Goal: Task Accomplishment & Management: Complete application form

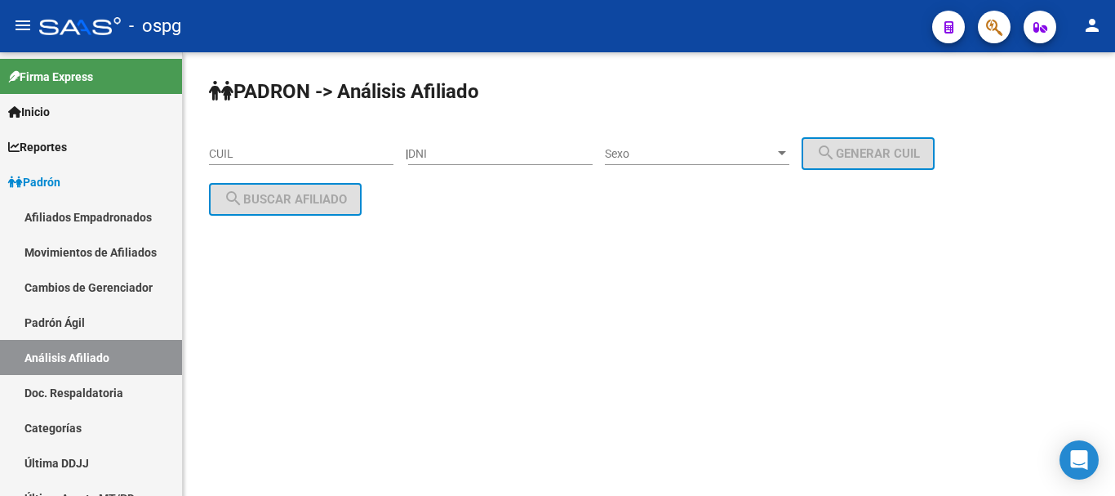
click at [305, 149] on div "CUIL" at bounding box center [301, 148] width 185 height 33
paste input "27-22112483-4"
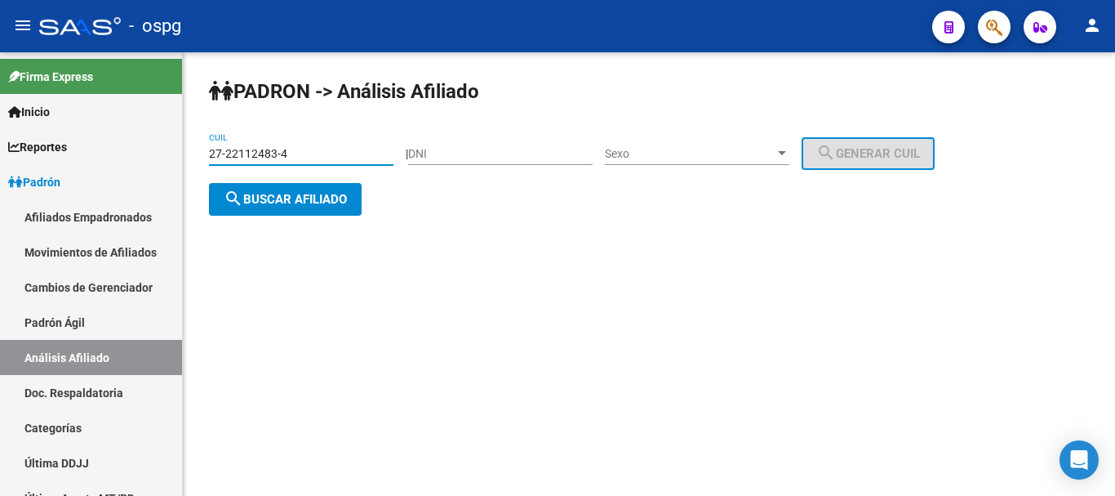
type input "27-22112483-4"
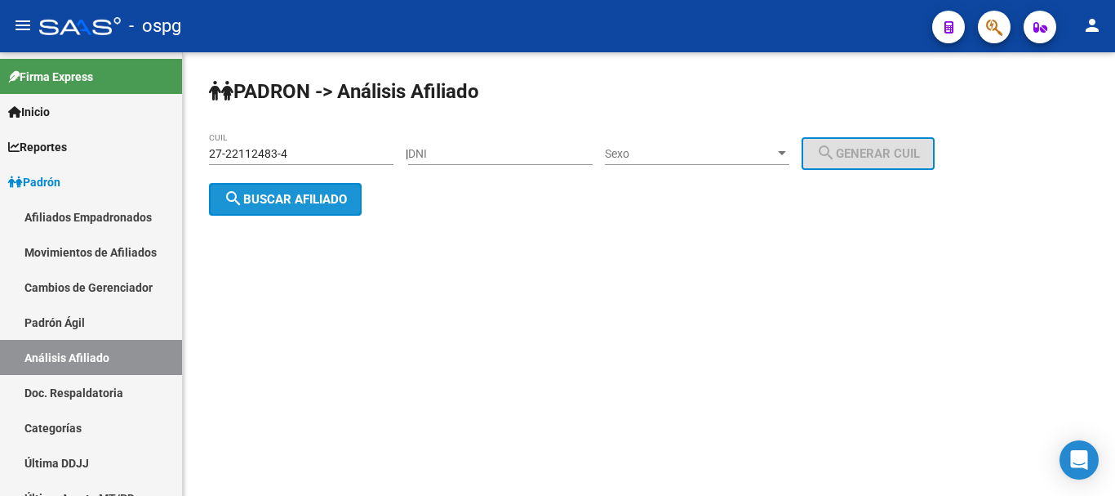
click at [305, 203] on button "search Buscar afiliado" at bounding box center [285, 199] width 153 height 33
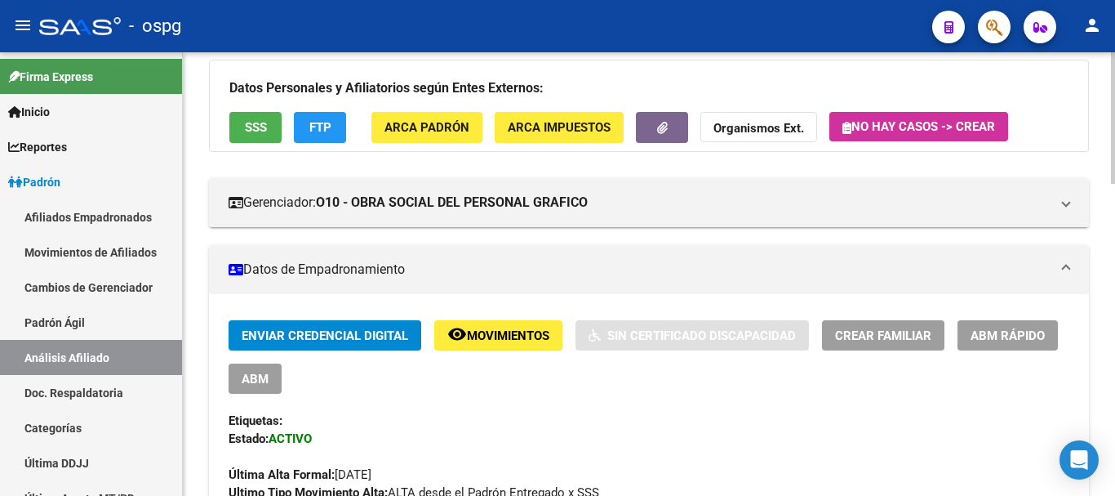
scroll to position [72, 0]
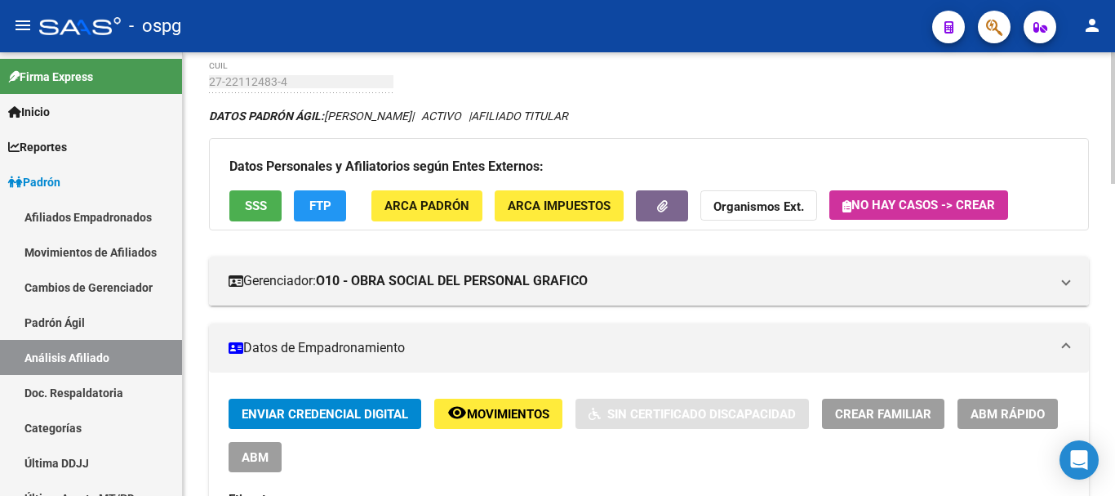
click at [901, 415] on span "Crear Familiar" at bounding box center [883, 414] width 96 height 15
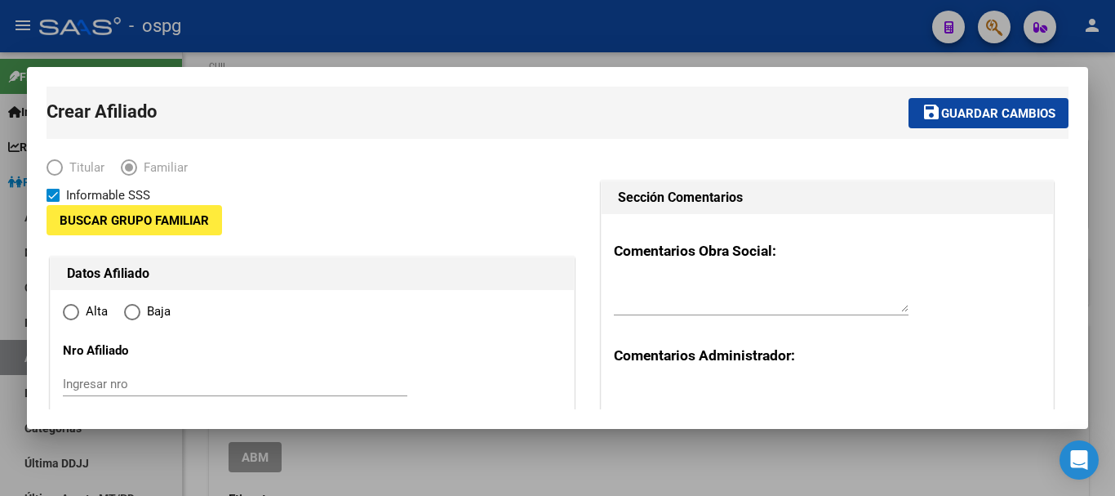
type input "30-66226839-5"
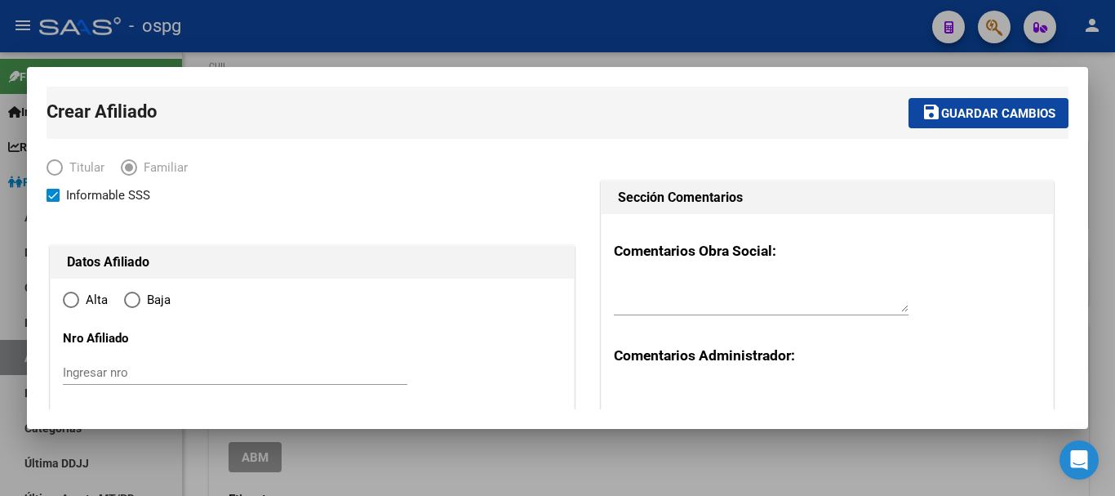
type input "[GEOGRAPHIC_DATA]"
type input "1842"
type input "[PERSON_NAME]"
type input "730"
radio input "true"
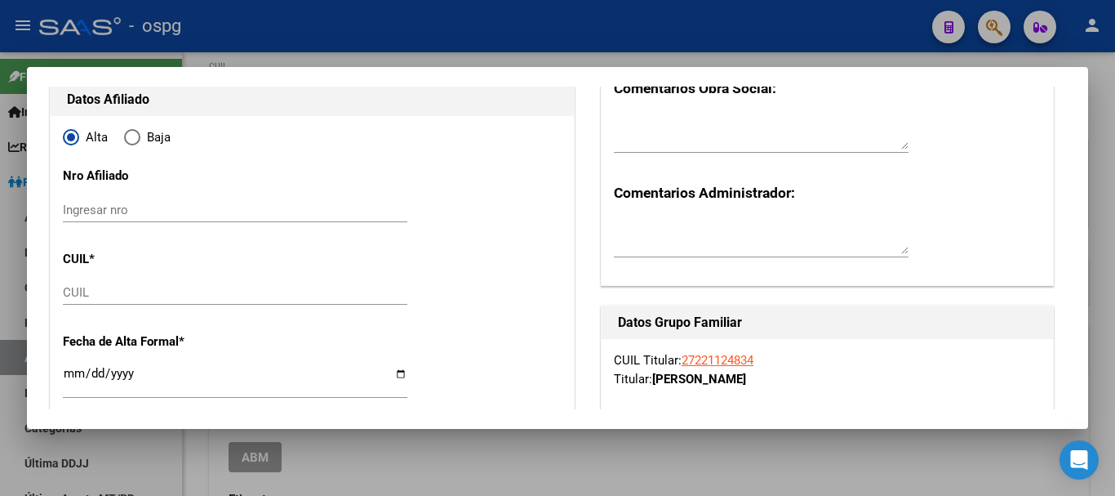
scroll to position [163, 0]
type input "30-66226839-5"
click at [96, 296] on input "CUIL" at bounding box center [235, 291] width 345 height 15
paste input "20-45008116-8"
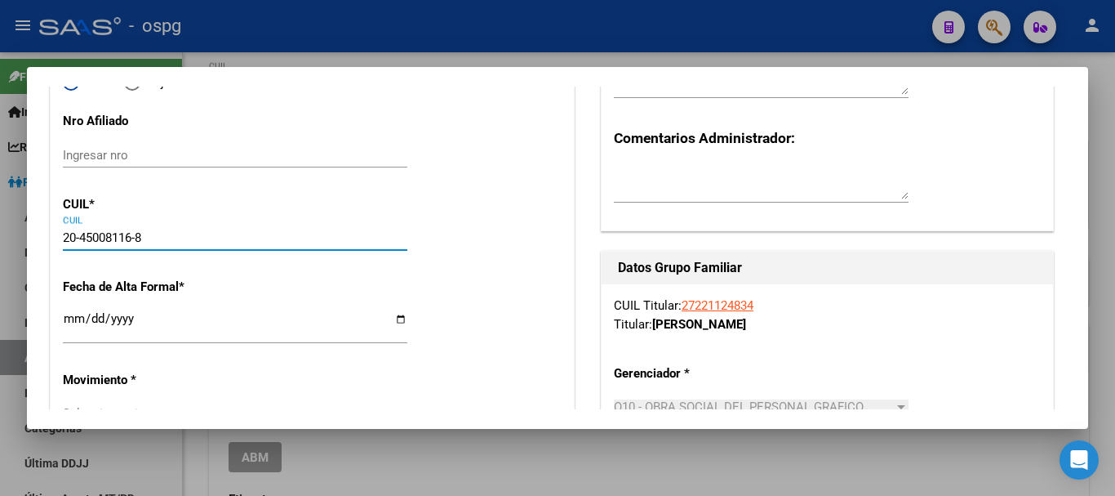
scroll to position [245, 0]
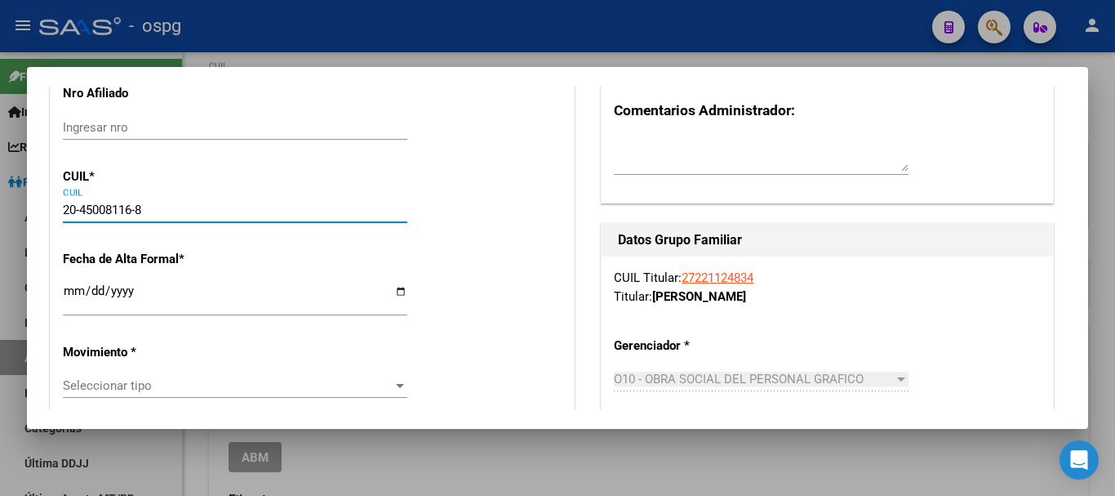
type input "20-45008116-8"
drag, startPoint x: 74, startPoint y: 292, endPoint x: 65, endPoint y: 290, distance: 9.1
click at [71, 292] on input "Ingresar fecha" at bounding box center [235, 297] width 345 height 26
type input "45008116"
type input "[PERSON_NAME]"
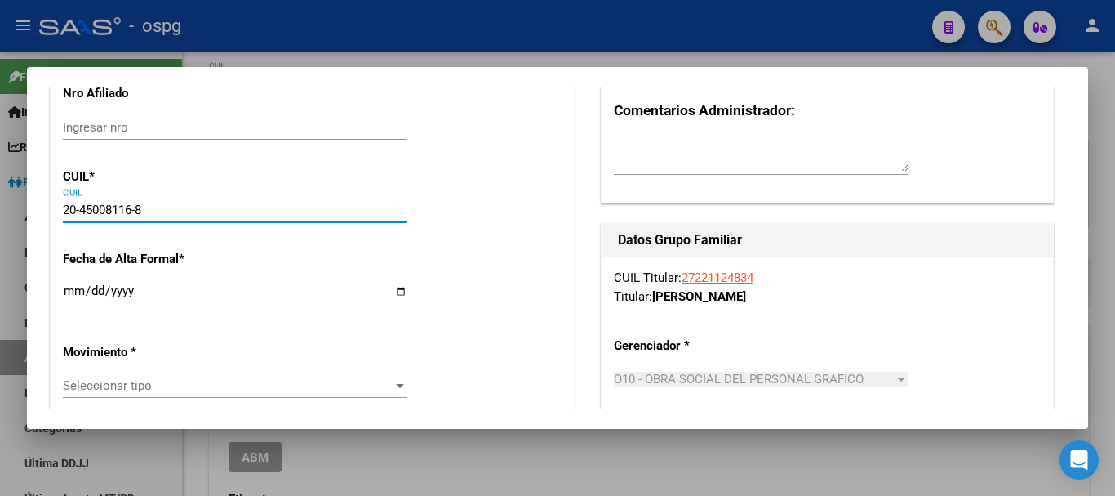
type input "[DATE]"
type input "[GEOGRAPHIC_DATA]"
type input "[PERSON_NAME]"
type input "730"
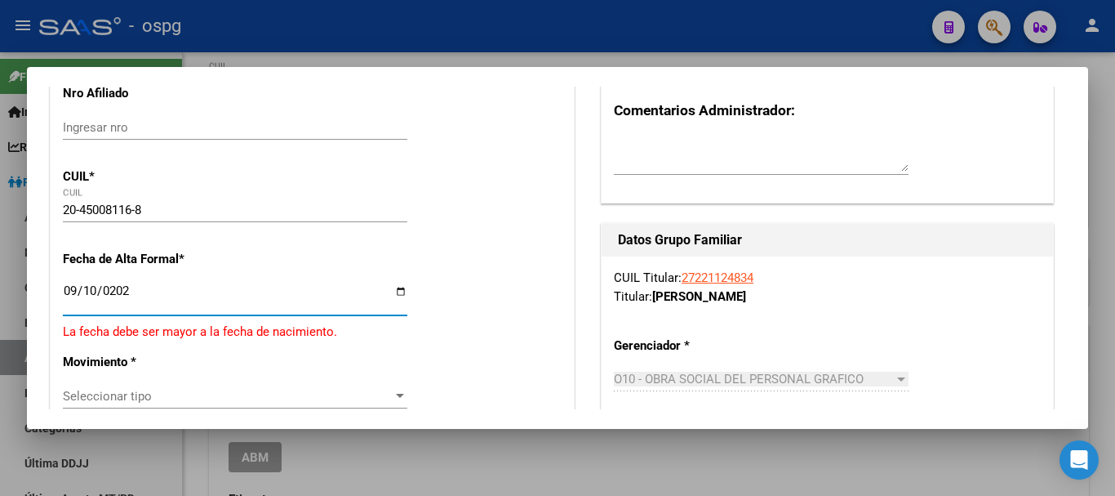
type input "[DATE]"
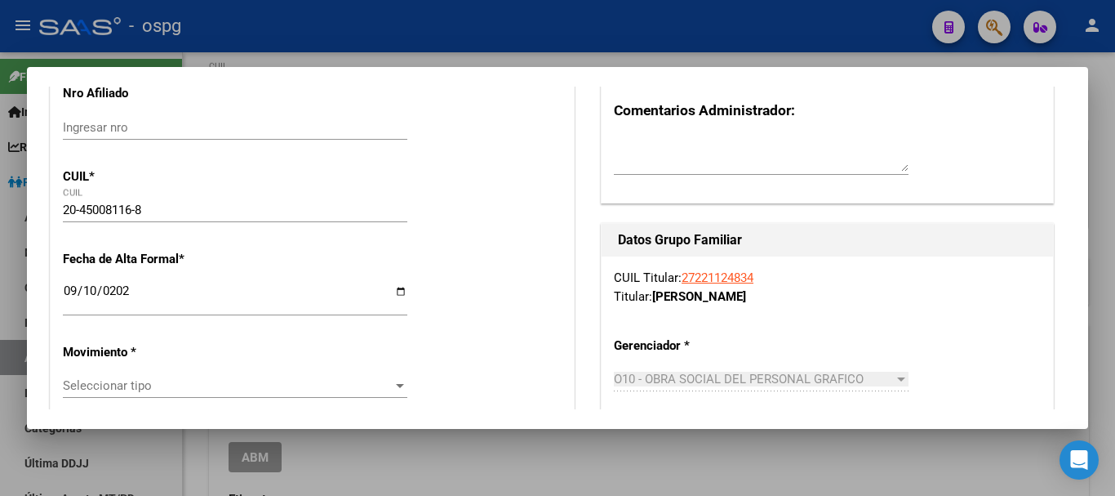
click at [214, 393] on div "Seleccionar tipo Seleccionar tipo" at bounding box center [235, 385] width 345 height 24
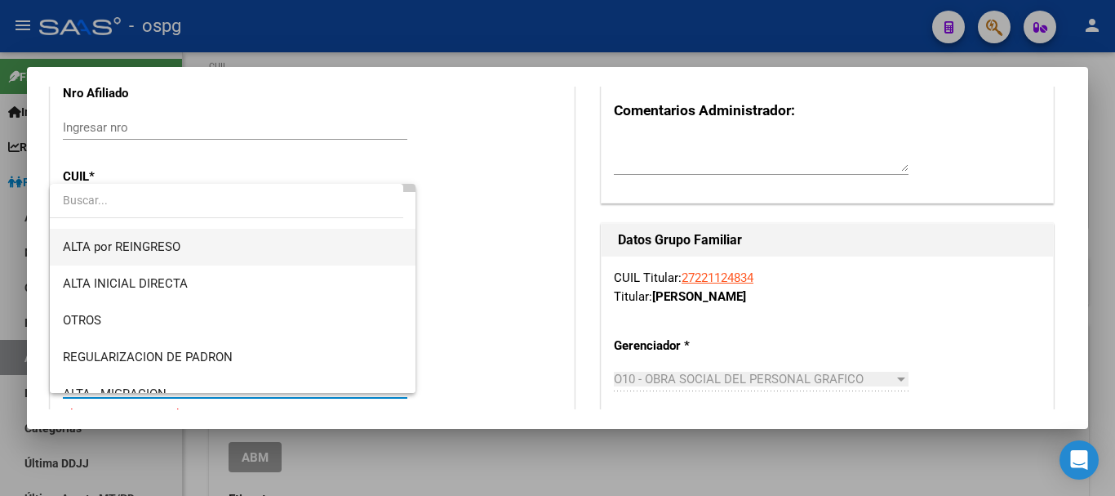
scroll to position [163, 0]
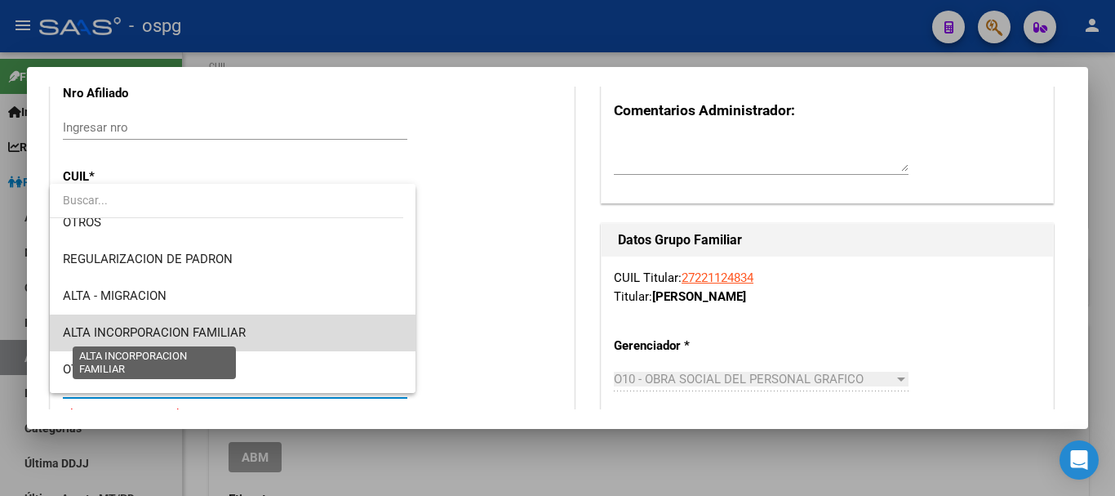
click at [234, 333] on span "ALTA INCORPORACION FAMILIAR" at bounding box center [154, 332] width 183 height 15
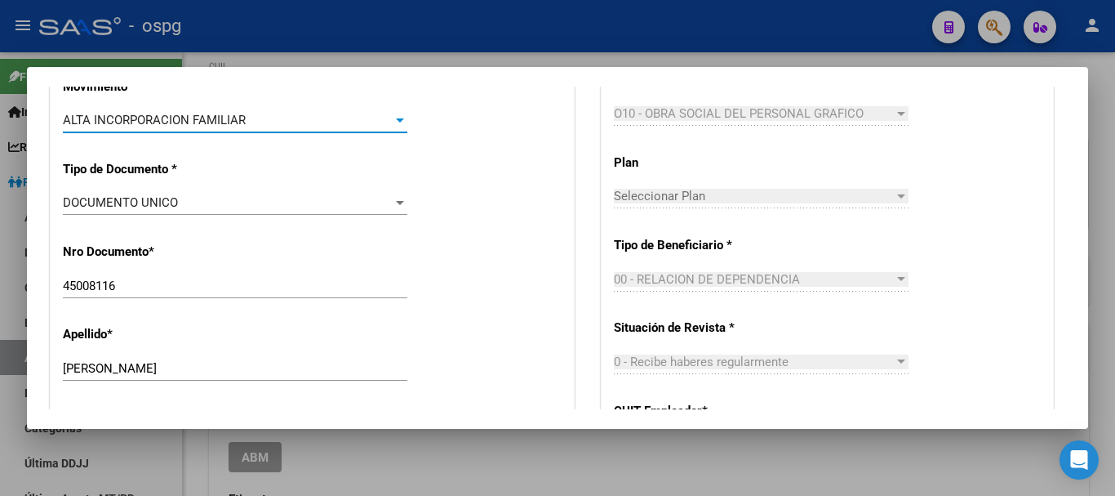
scroll to position [572, 0]
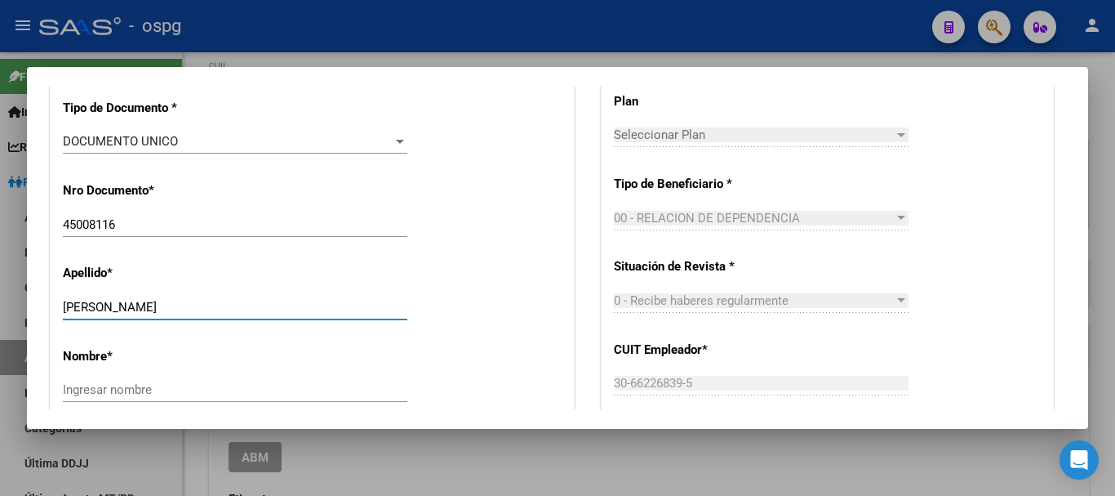
drag, startPoint x: 113, startPoint y: 307, endPoint x: 202, endPoint y: 305, distance: 89.0
click at [202, 305] on input "[PERSON_NAME]" at bounding box center [235, 307] width 345 height 15
type input "[PERSON_NAME]"
click at [109, 394] on input "Ingresar nombre" at bounding box center [235, 389] width 345 height 15
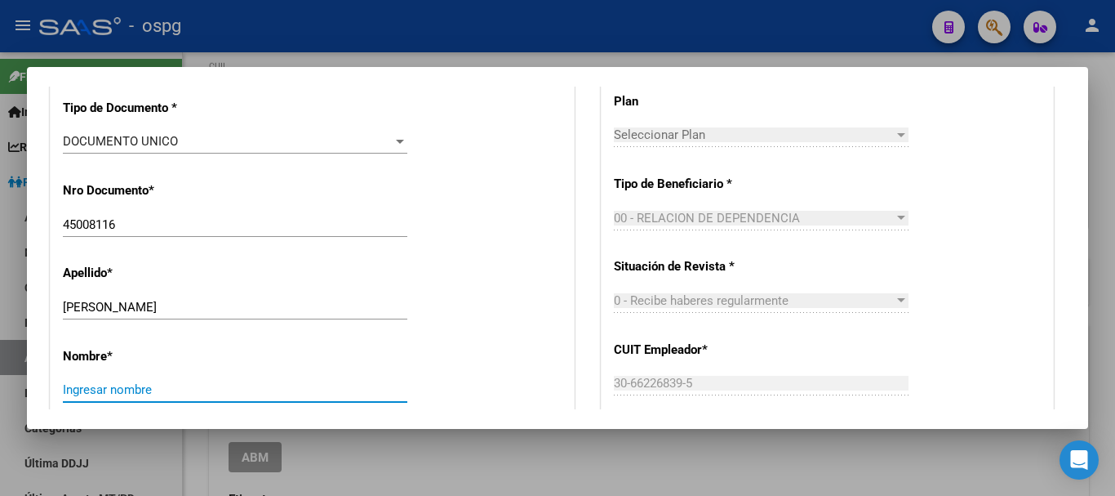
paste input "[PERSON_NAME]"
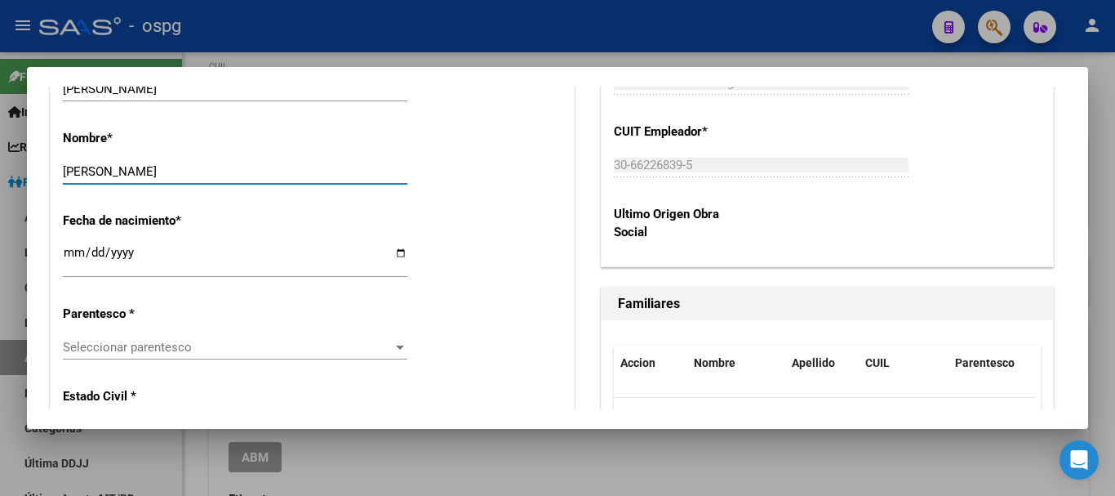
scroll to position [817, 0]
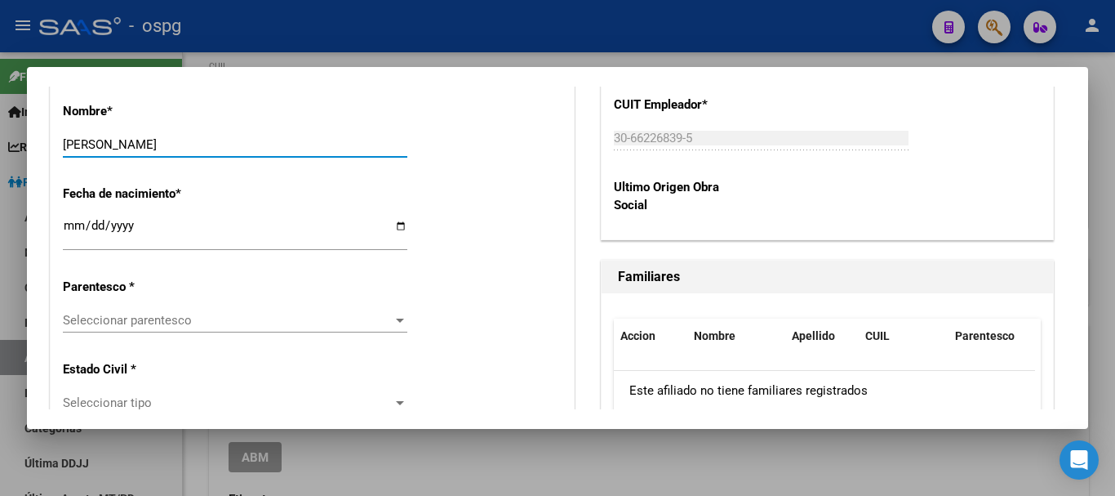
type input "[PERSON_NAME]"
click at [142, 328] on div "Seleccionar parentesco Seleccionar parentesco" at bounding box center [235, 320] width 345 height 24
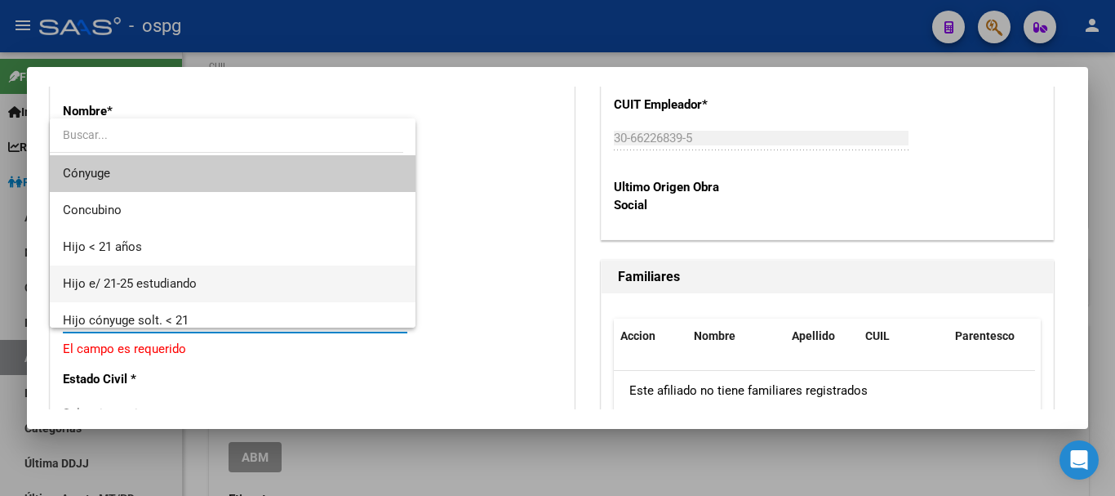
click at [200, 283] on span "Hijo e/ 21-25 estudiando" at bounding box center [233, 283] width 340 height 37
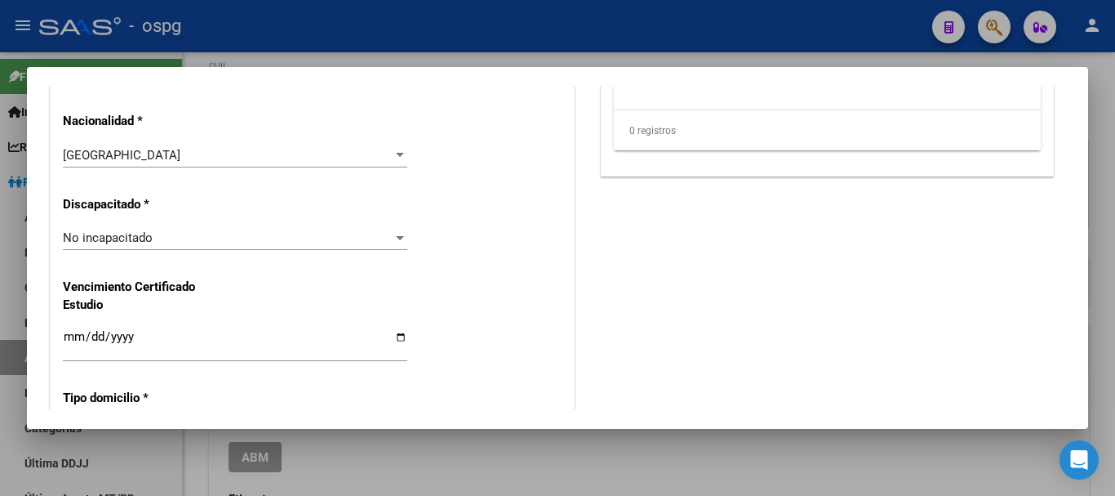
scroll to position [1307, 0]
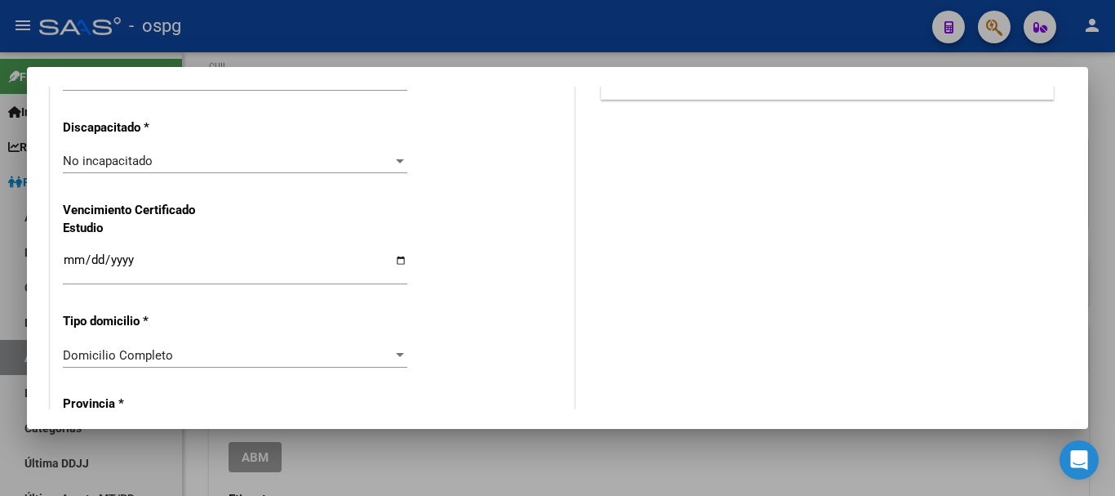
click at [70, 260] on input "Ingresar fecha" at bounding box center [235, 266] width 345 height 26
type input "[DATE]"
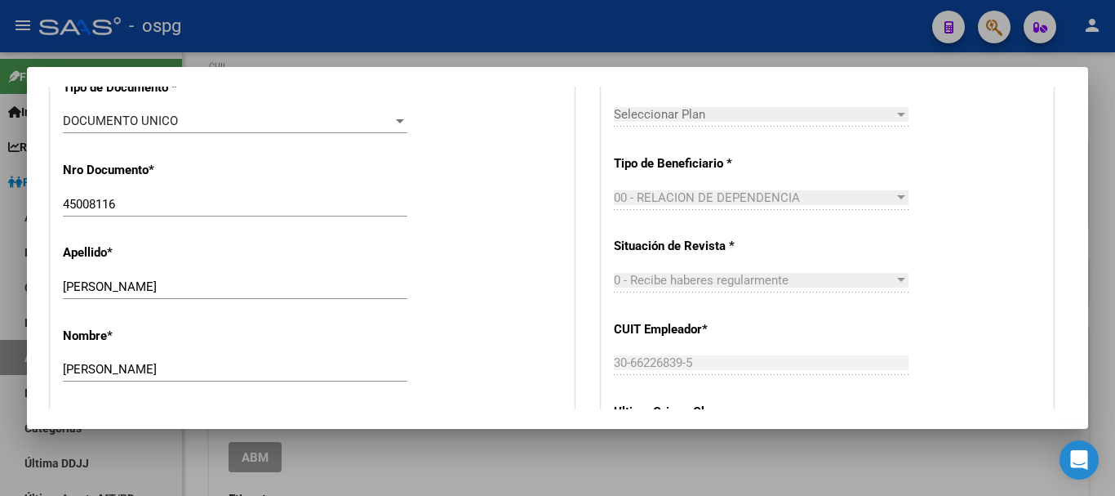
scroll to position [0, 0]
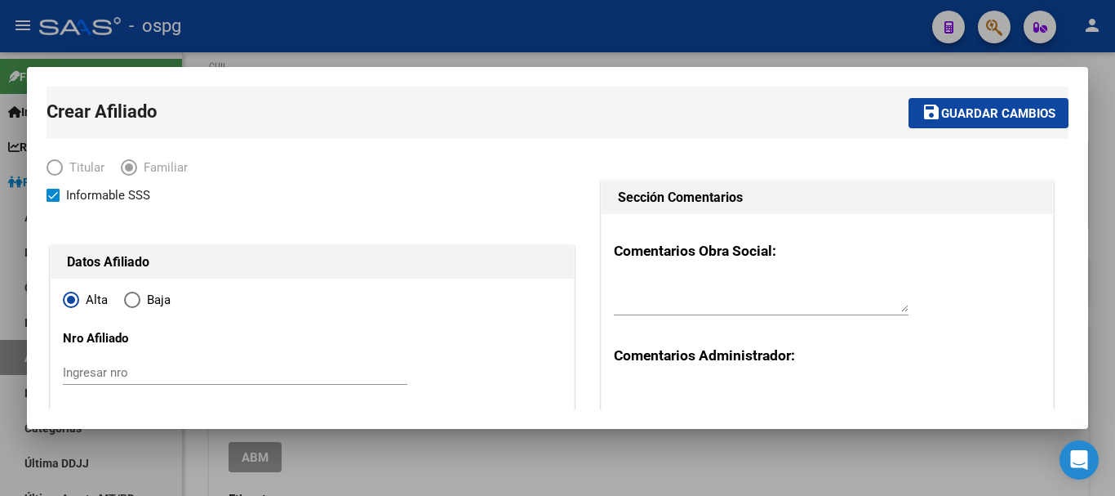
click at [1004, 114] on span "Guardar cambios" at bounding box center [999, 113] width 114 height 15
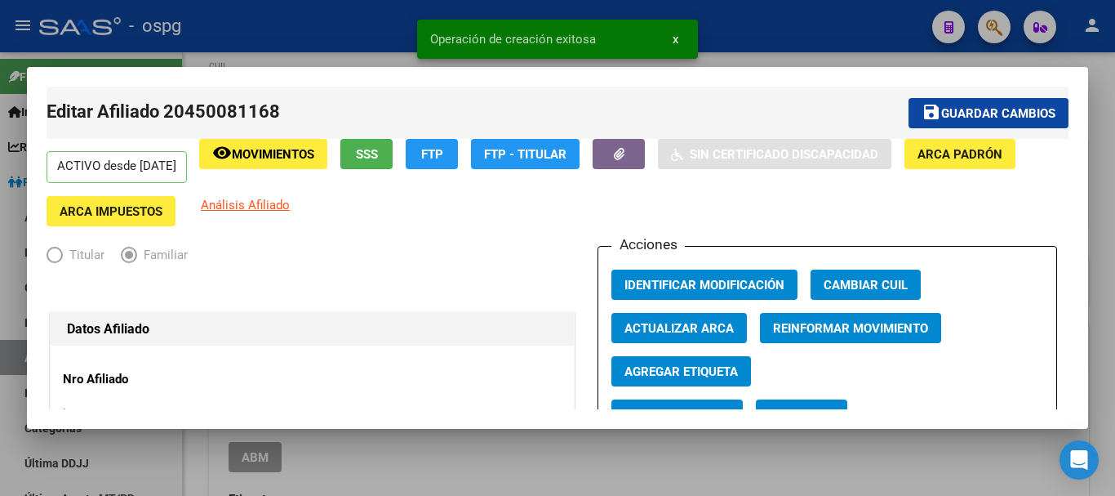
click at [1095, 243] on div at bounding box center [557, 248] width 1115 height 496
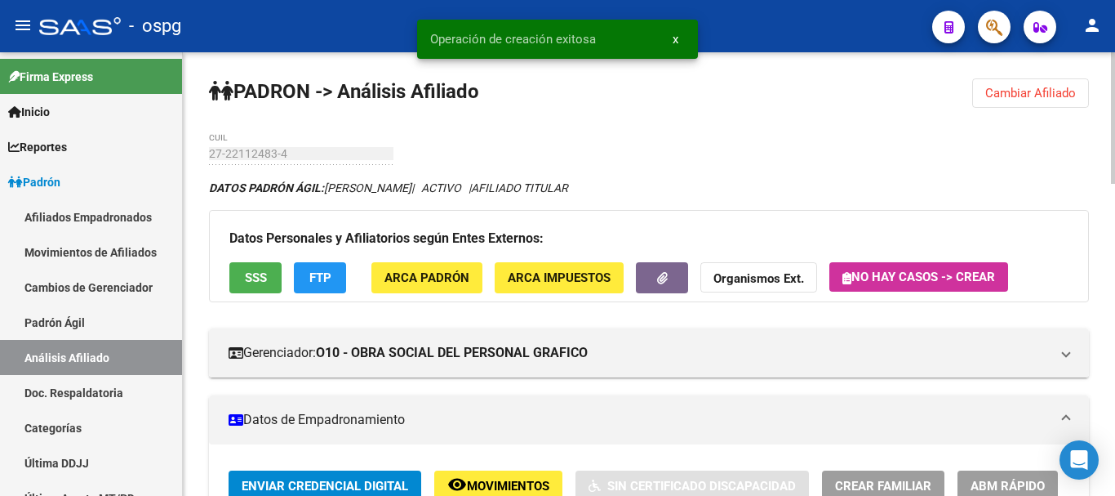
drag, startPoint x: 1023, startPoint y: 91, endPoint x: 587, endPoint y: 131, distance: 438.0
click at [1022, 91] on span "Cambiar Afiliado" at bounding box center [1031, 93] width 91 height 15
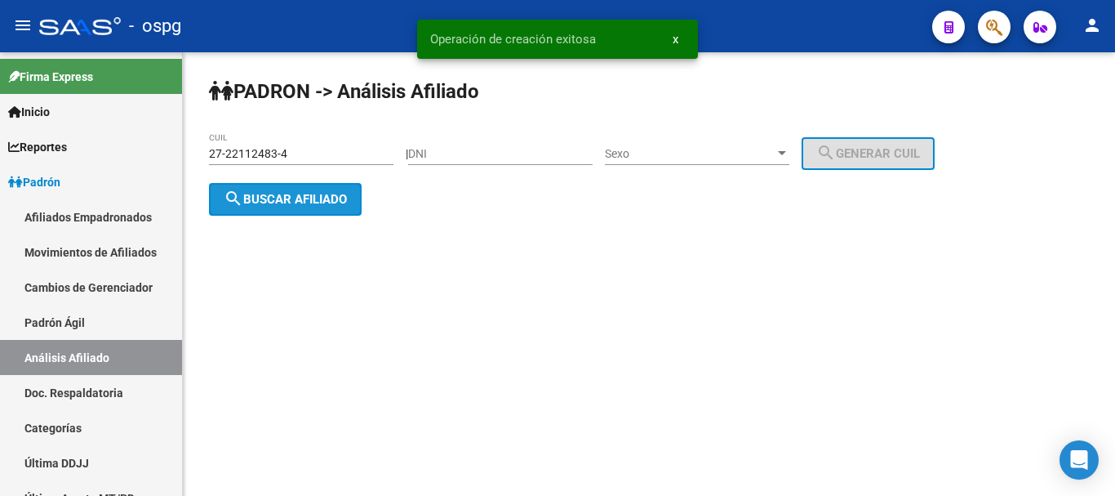
click at [302, 194] on span "search Buscar afiliado" at bounding box center [285, 199] width 123 height 15
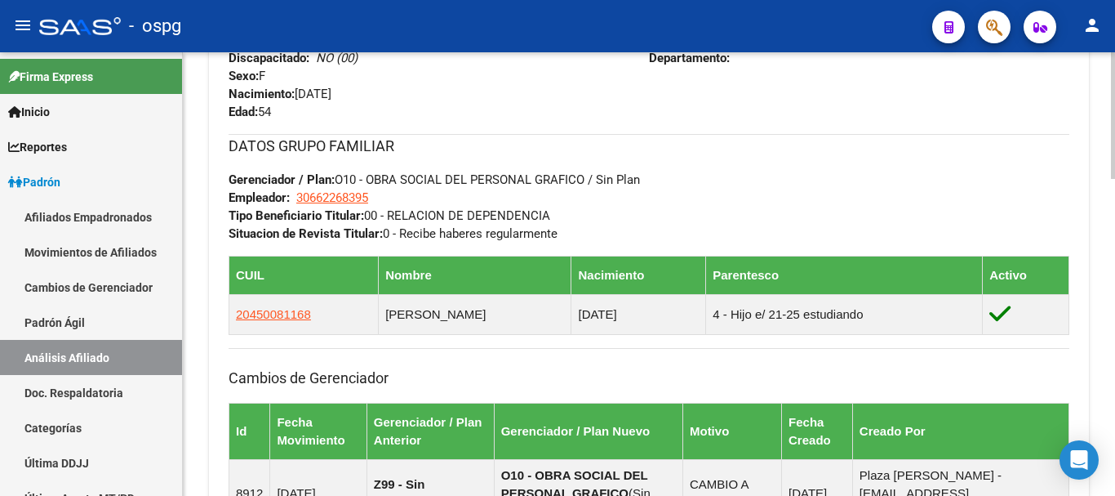
scroll to position [817, 0]
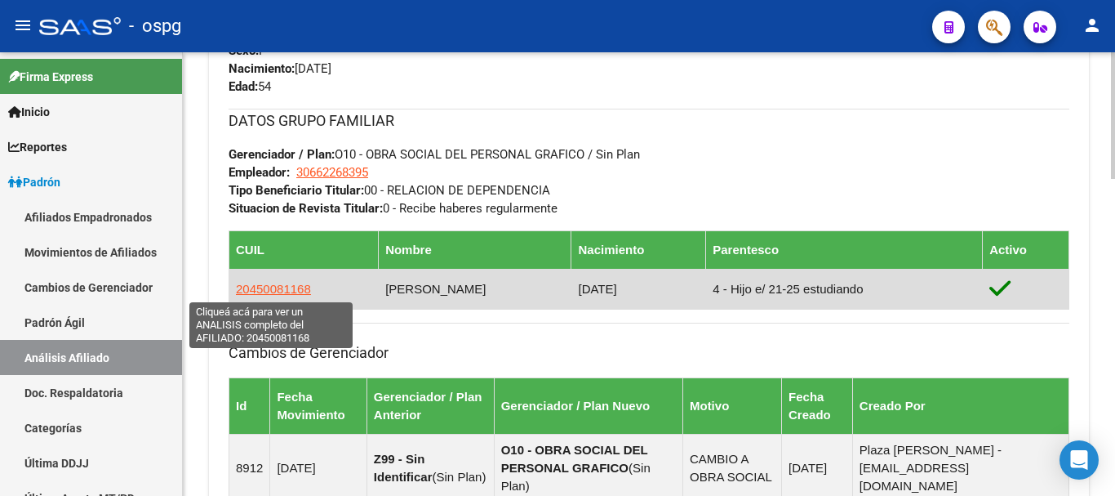
click at [256, 288] on span "20450081168" at bounding box center [273, 289] width 75 height 14
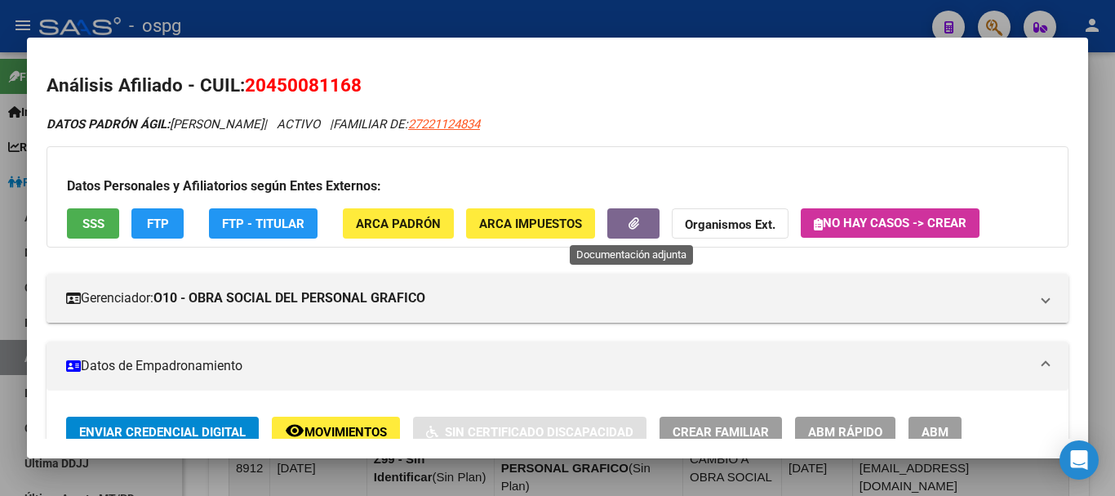
click at [645, 221] on button "button" at bounding box center [634, 223] width 52 height 30
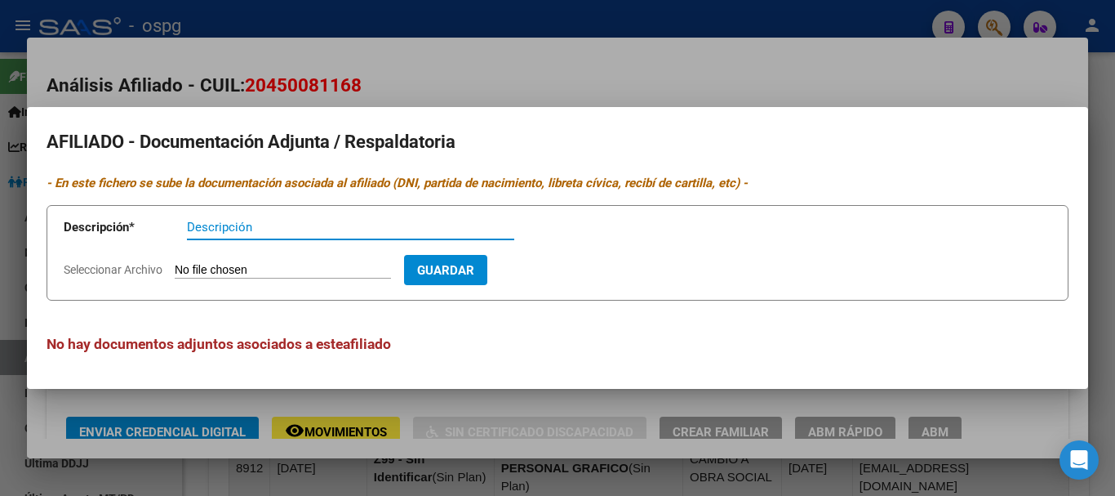
click at [218, 231] on input "Descripción" at bounding box center [350, 227] width 327 height 15
type input "af"
click at [226, 269] on input "Seleccionar Archivo" at bounding box center [283, 271] width 216 height 16
type input "C:\fakepath\1000222010.jpg"
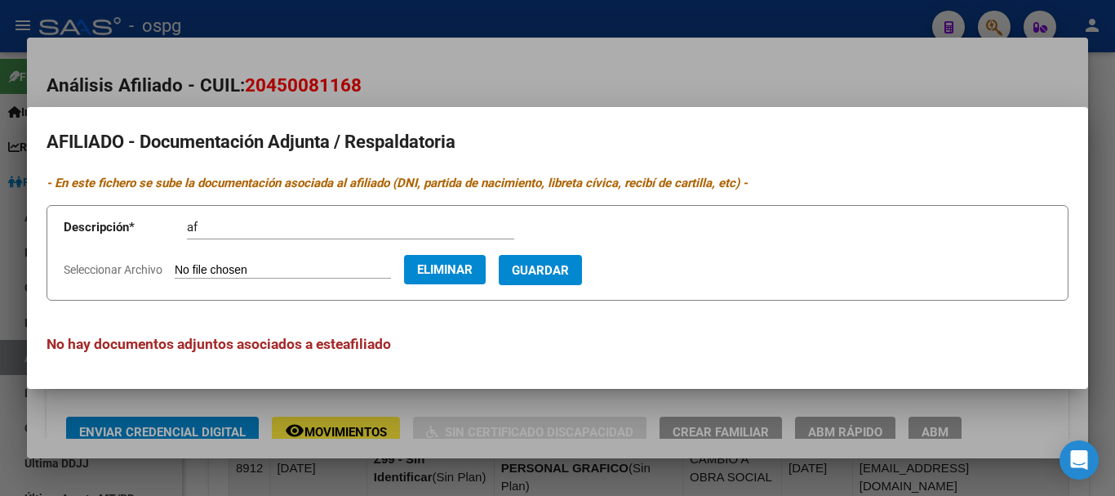
click at [569, 273] on span "Guardar" at bounding box center [540, 270] width 57 height 15
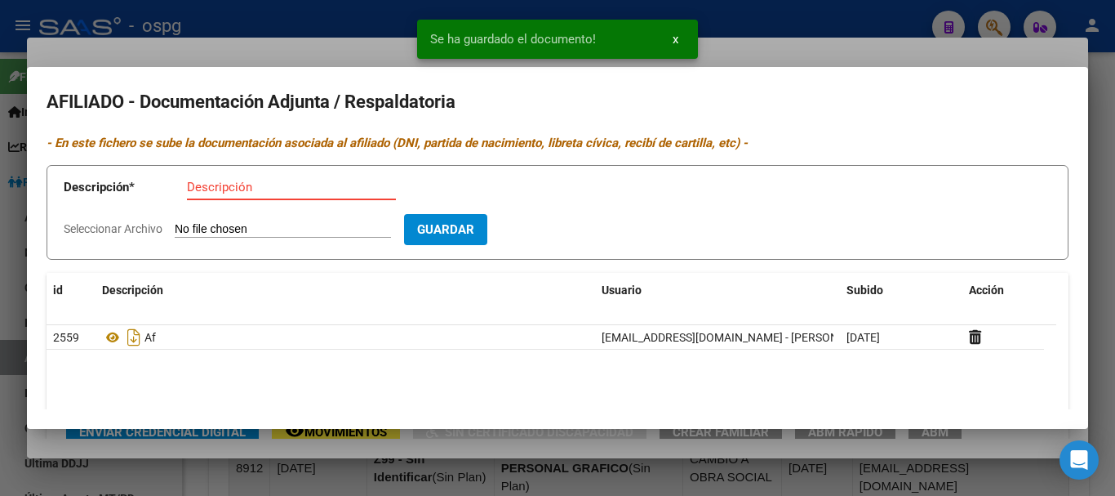
click at [256, 187] on input "Descripción" at bounding box center [291, 187] width 209 height 15
type input "af"
click at [218, 226] on input "Seleccionar Archivo" at bounding box center [283, 230] width 216 height 16
type input "C:\fakepath\Certificacion Negativa20250825.pdf"
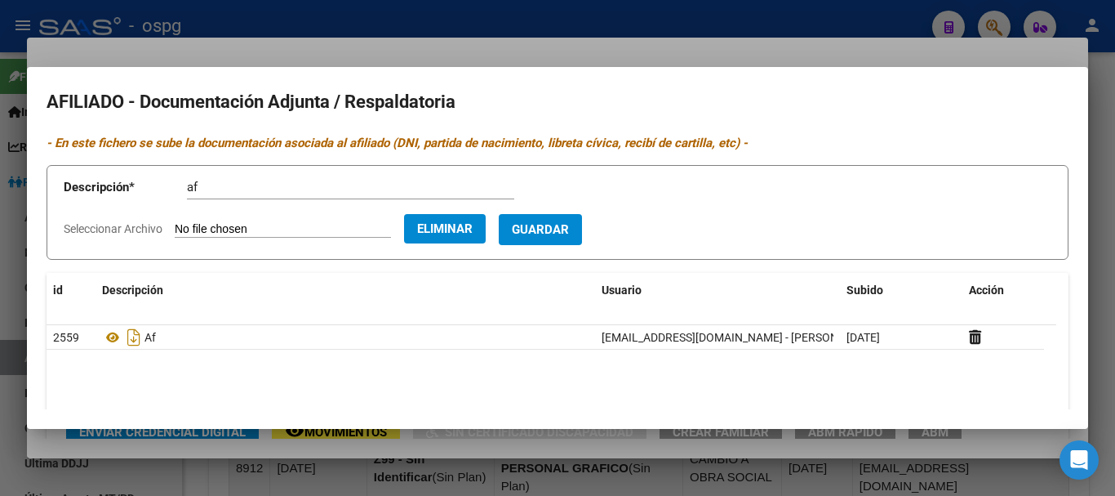
click at [569, 234] on span "Guardar" at bounding box center [540, 230] width 57 height 15
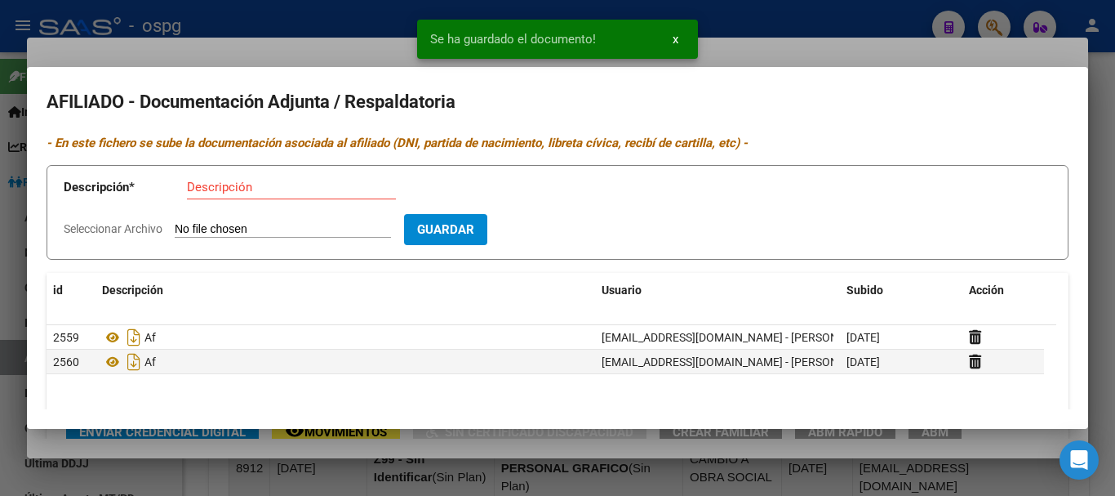
click at [264, 193] on input "Descripción" at bounding box center [291, 187] width 209 height 15
type input "af hu"
click at [306, 229] on input "Seleccionar Archivo" at bounding box center [283, 230] width 216 height 16
type input "C:\fakepath\1000222011.jpg"
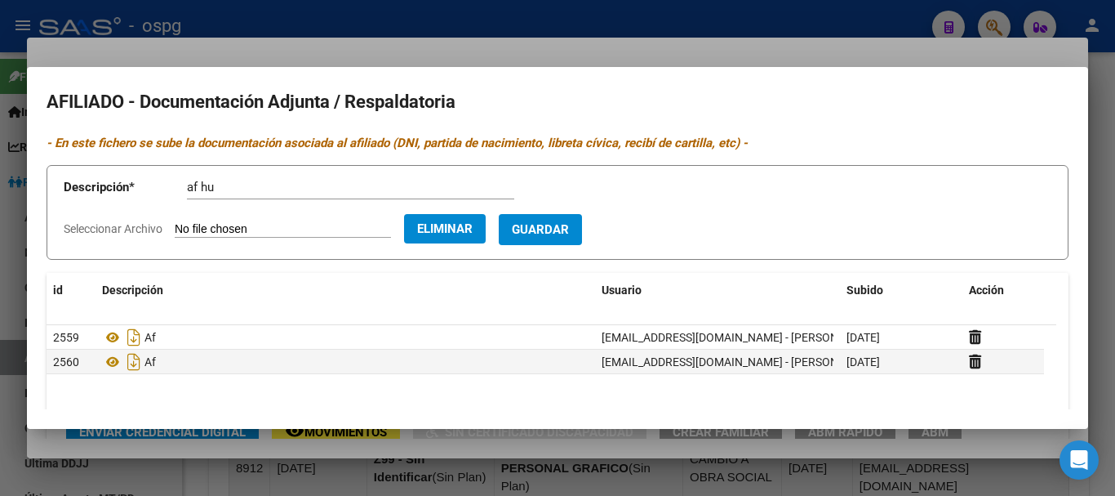
click at [569, 229] on span "Guardar" at bounding box center [540, 230] width 57 height 15
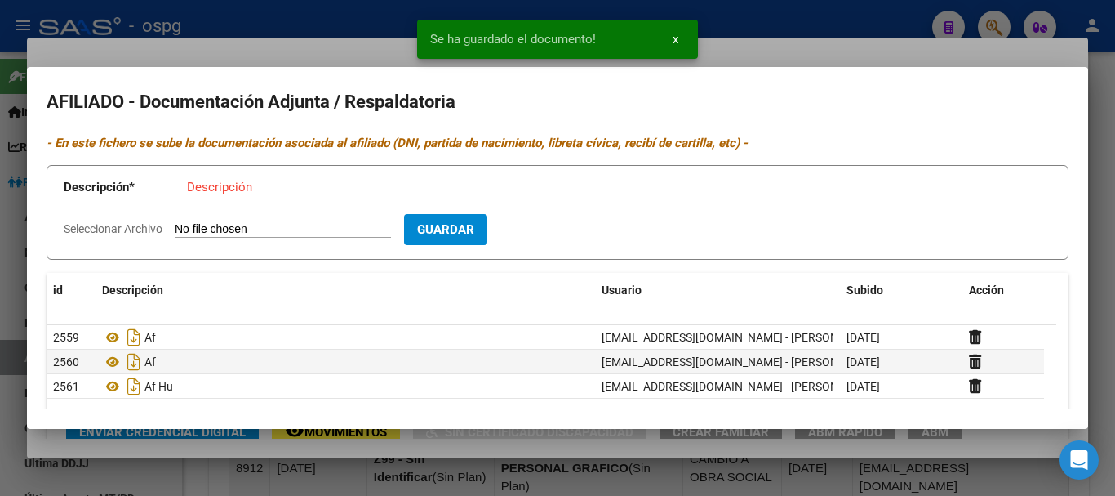
click at [1103, 111] on div at bounding box center [557, 248] width 1115 height 496
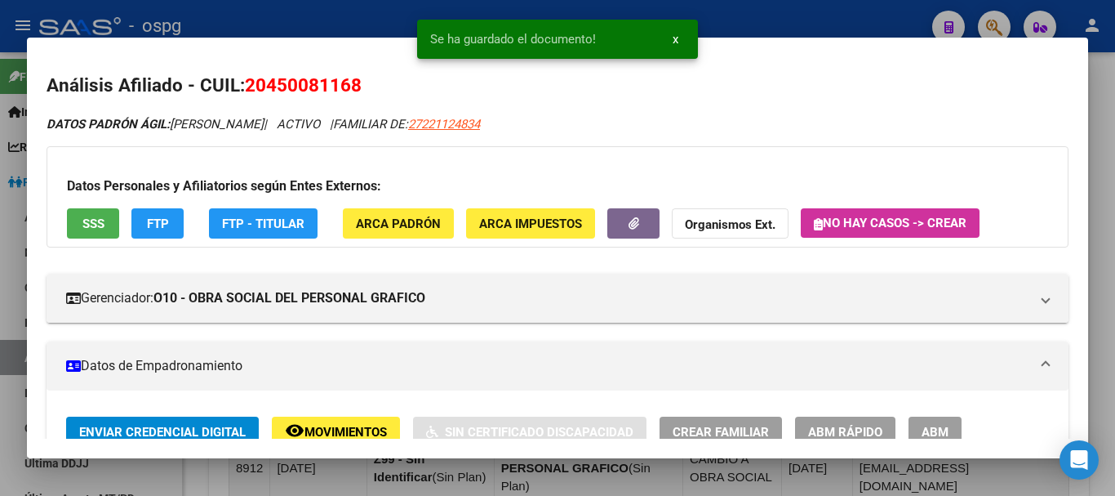
click at [1095, 130] on div at bounding box center [557, 248] width 1115 height 496
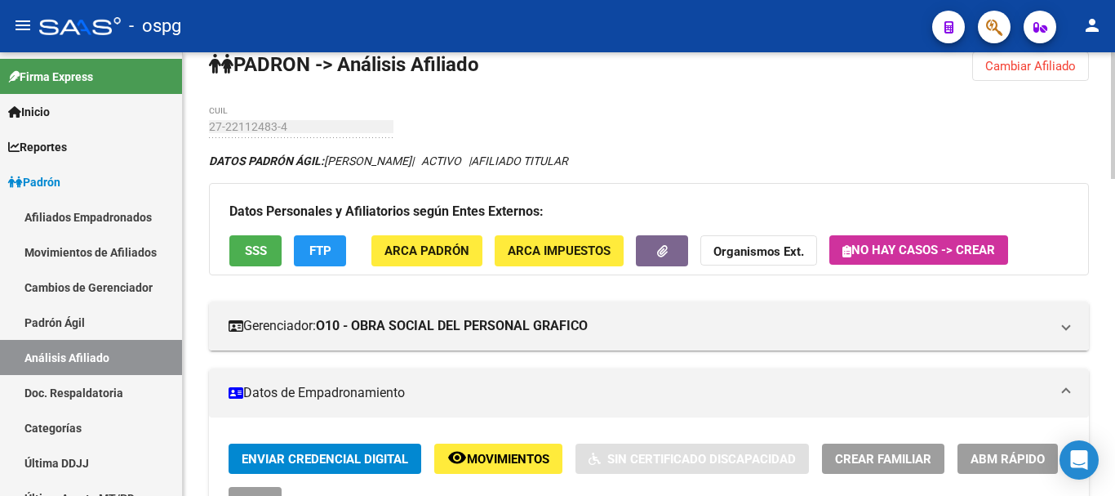
scroll to position [0, 0]
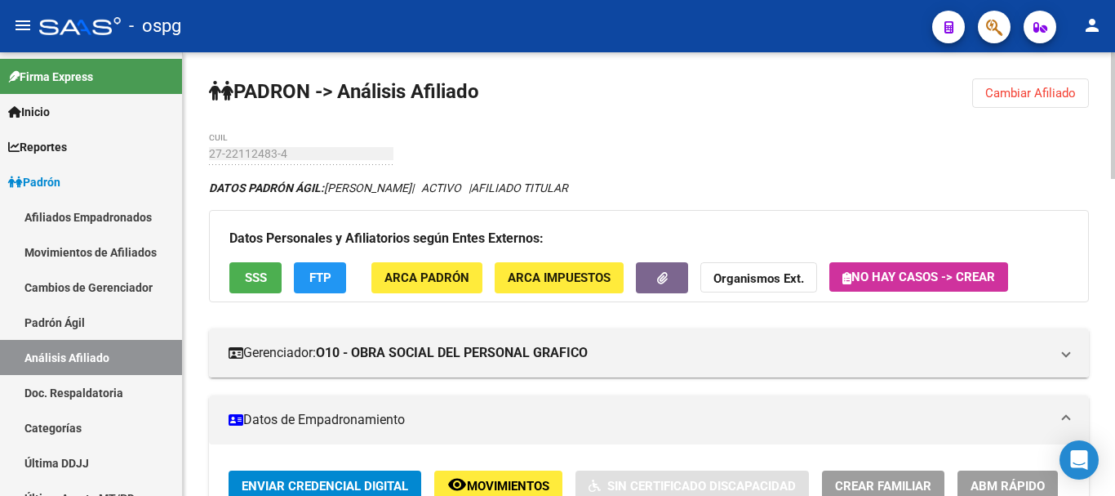
drag, startPoint x: 1071, startPoint y: 90, endPoint x: 725, endPoint y: 98, distance: 346.3
click at [1068, 90] on span "Cambiar Afiliado" at bounding box center [1031, 93] width 91 height 15
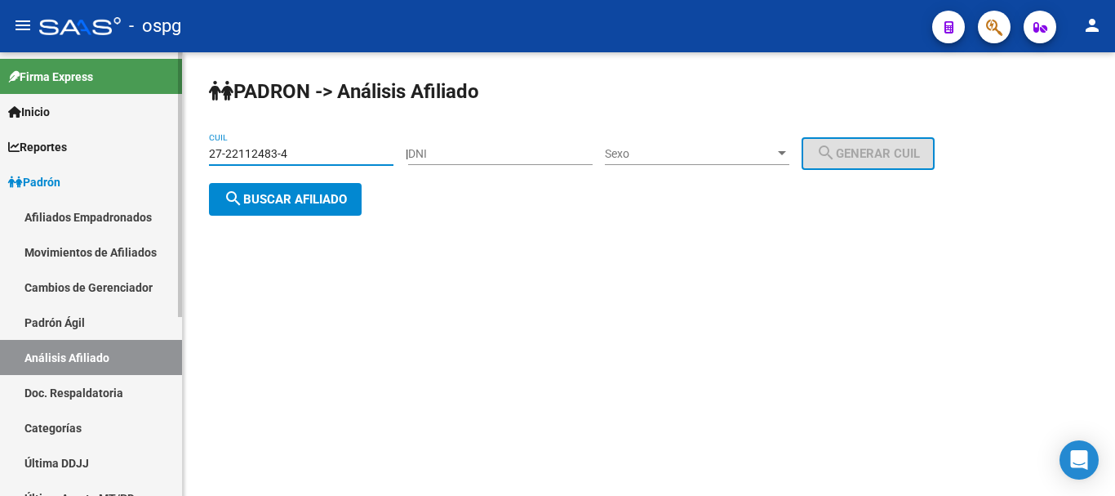
drag, startPoint x: 289, startPoint y: 155, endPoint x: 0, endPoint y: 59, distance: 304.7
click at [0, 38] on div "menu - ospg person Firma Express Inicio Instructivos Contacto OS Reportes Ingre…" at bounding box center [557, 248] width 1115 height 496
type input "27-36883623-6"
click at [339, 200] on span "search Buscar afiliado" at bounding box center [285, 199] width 123 height 15
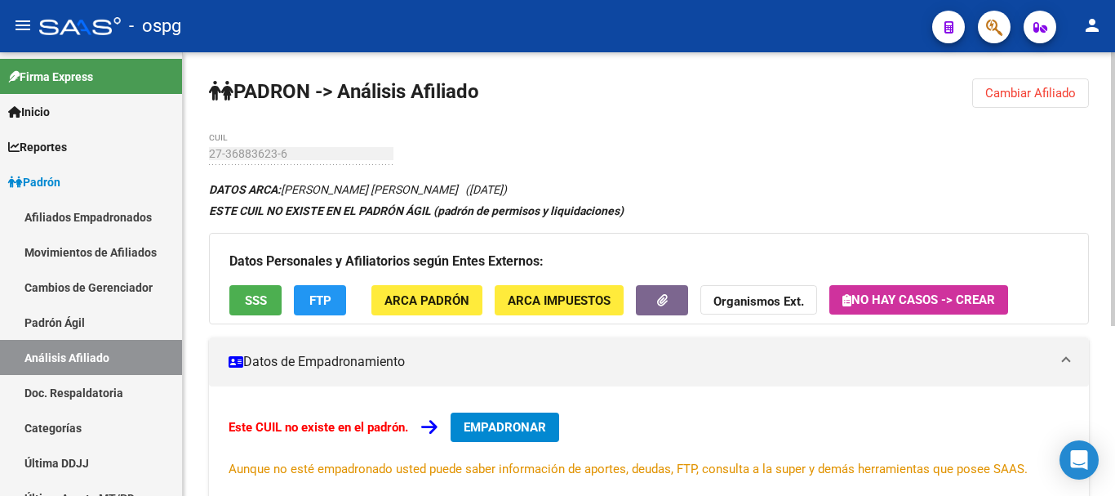
click at [529, 421] on span "EMPADRONAR" at bounding box center [505, 427] width 82 height 15
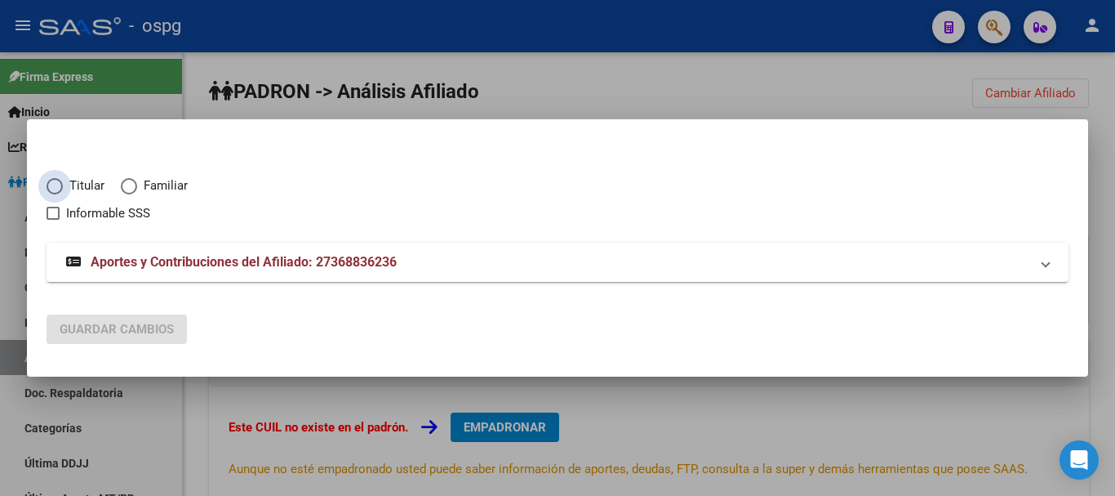
click at [63, 185] on span "Titular" at bounding box center [84, 185] width 42 height 19
click at [63, 185] on input "Titular" at bounding box center [55, 186] width 16 height 16
radio input "true"
checkbox input "true"
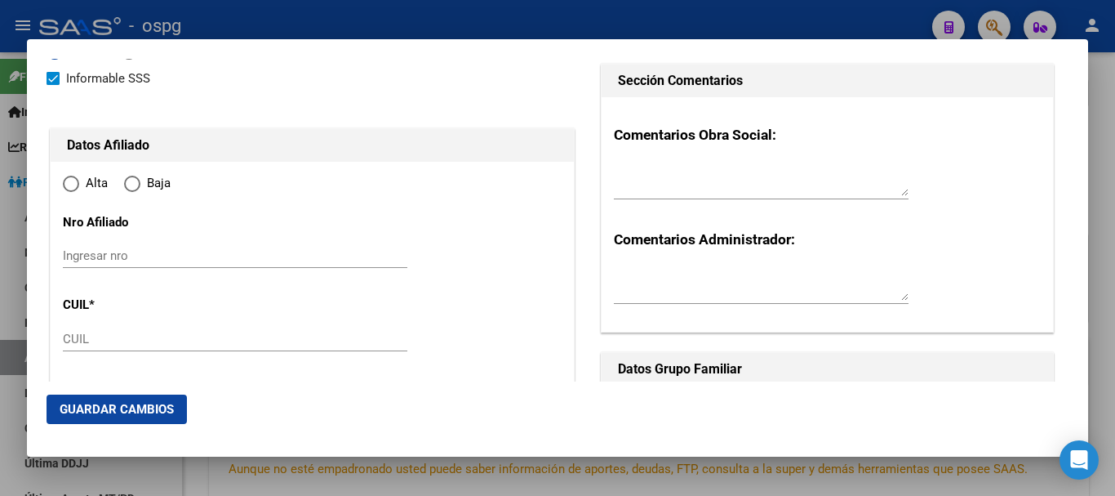
type input "27-36883623-6"
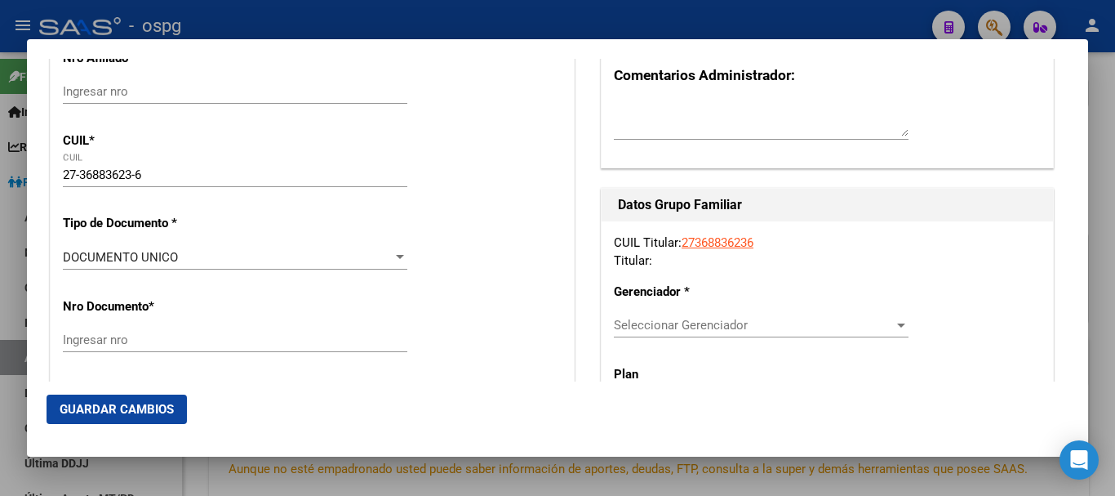
type input "36883623"
type input "[PERSON_NAME]"
type input "[DATE]"
type input "[PERSON_NAME]"
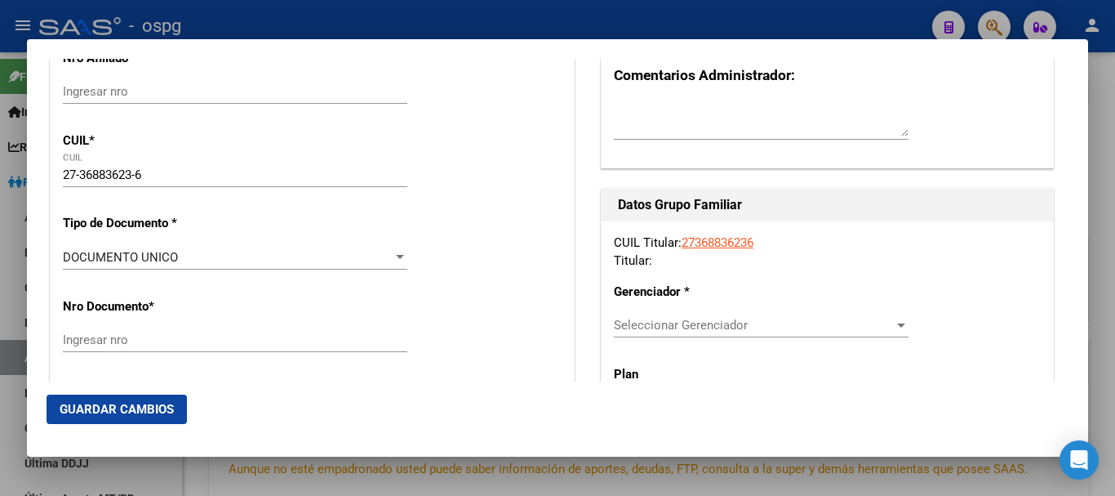
type input "1765"
type input "[PERSON_NAME]"
type input "3336"
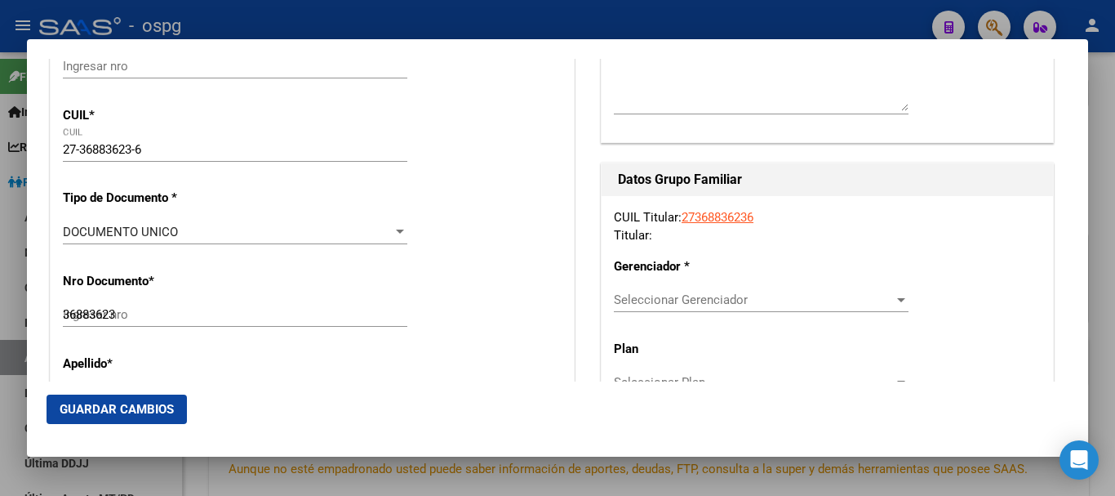
scroll to position [245, 0]
type input "[PERSON_NAME]"
radio input "true"
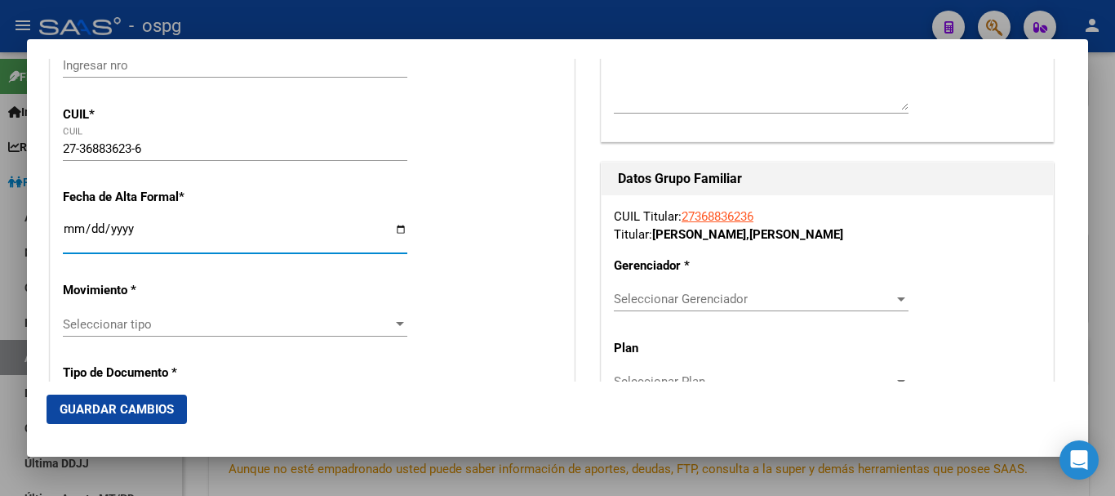
click at [78, 224] on input "Ingresar fecha" at bounding box center [235, 235] width 345 height 26
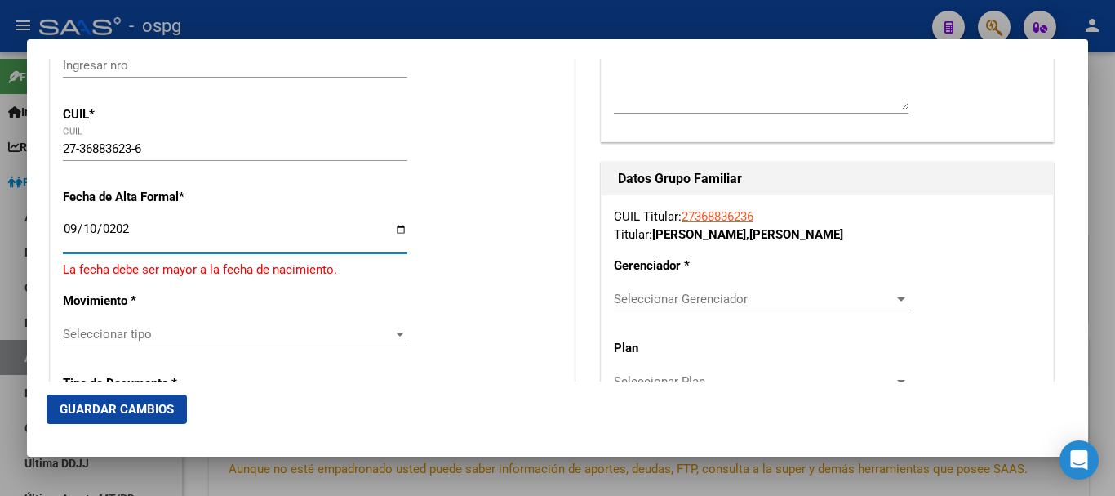
type input "[DATE]"
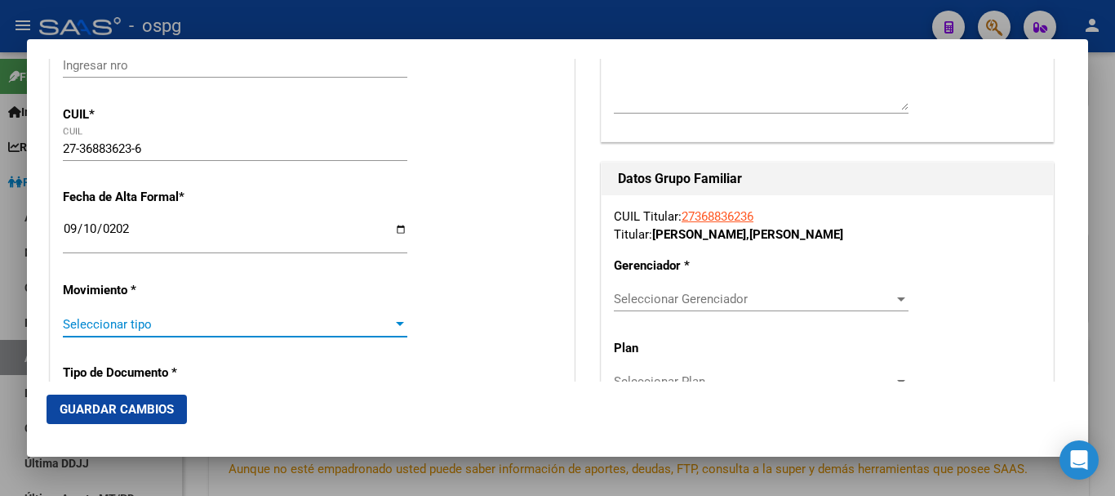
click at [196, 328] on span "Seleccionar tipo" at bounding box center [228, 324] width 330 height 15
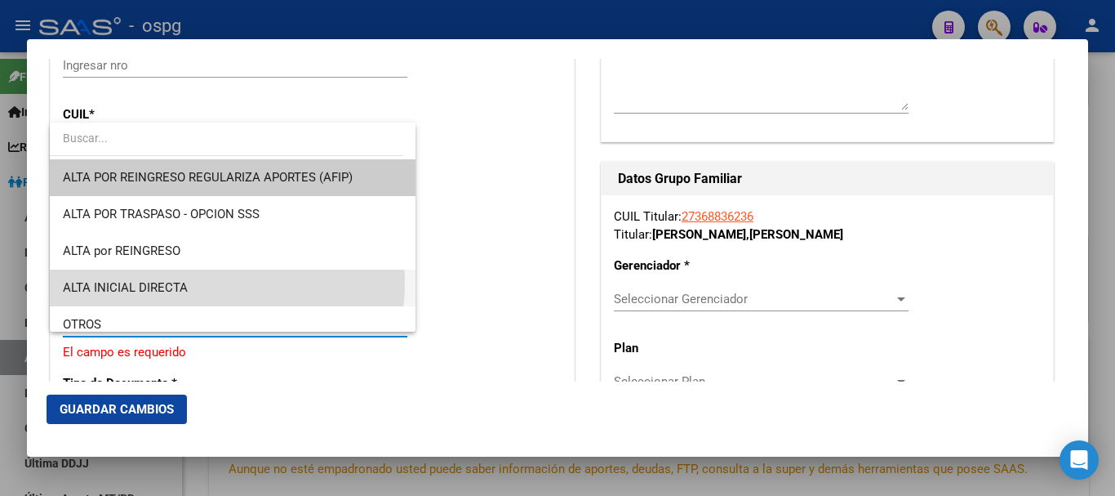
click at [207, 283] on span "ALTA INICIAL DIRECTA" at bounding box center [233, 287] width 340 height 37
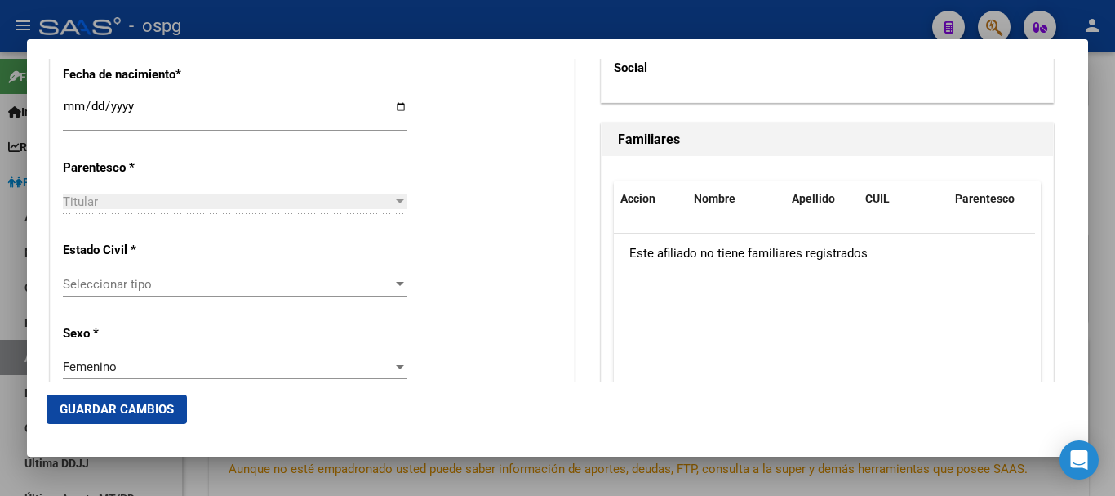
scroll to position [898, 0]
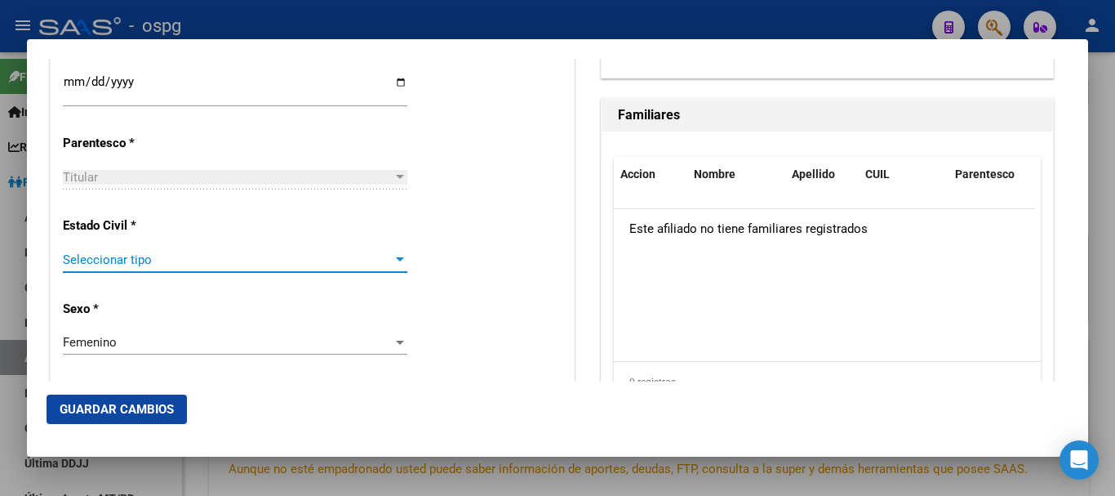
click at [140, 260] on span "Seleccionar tipo" at bounding box center [228, 259] width 330 height 15
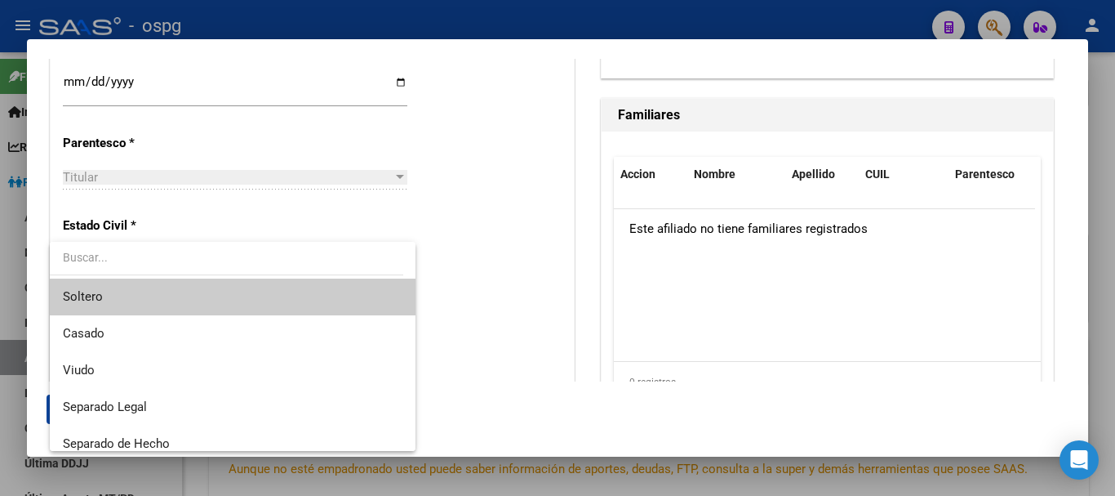
click at [119, 295] on span "Soltero" at bounding box center [233, 296] width 340 height 37
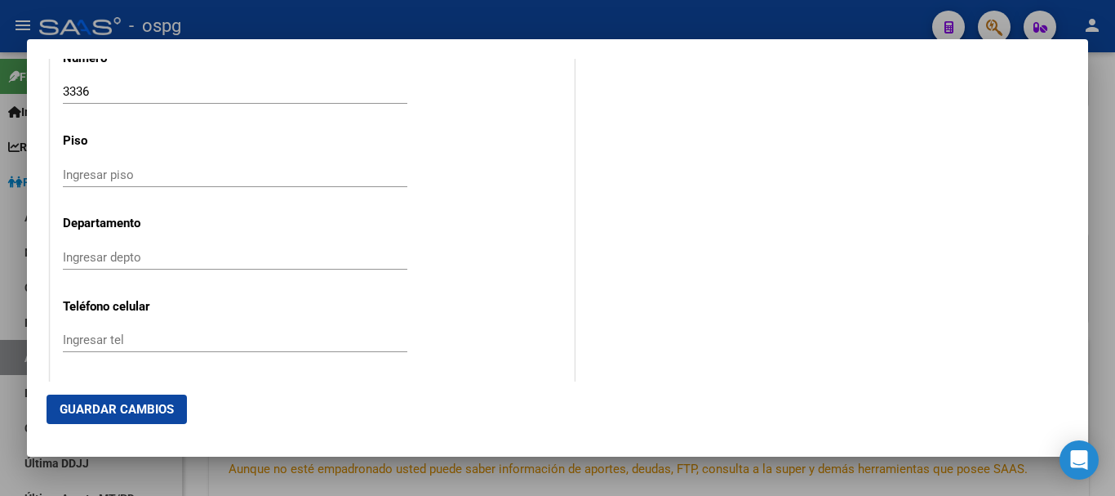
scroll to position [1960, 0]
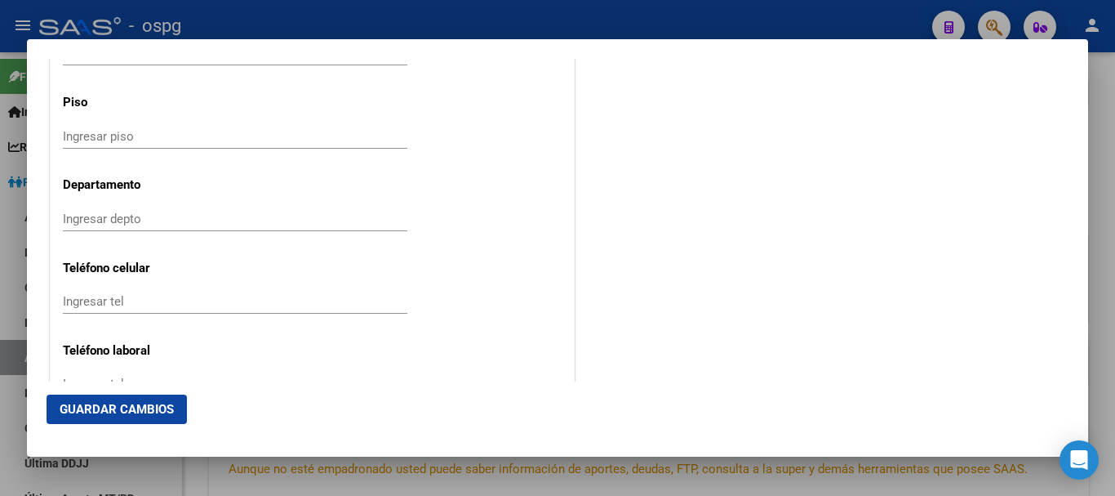
drag, startPoint x: 154, startPoint y: 296, endPoint x: 154, endPoint y: 287, distance: 9.0
click at [154, 295] on input "Ingresar tel" at bounding box center [235, 301] width 345 height 15
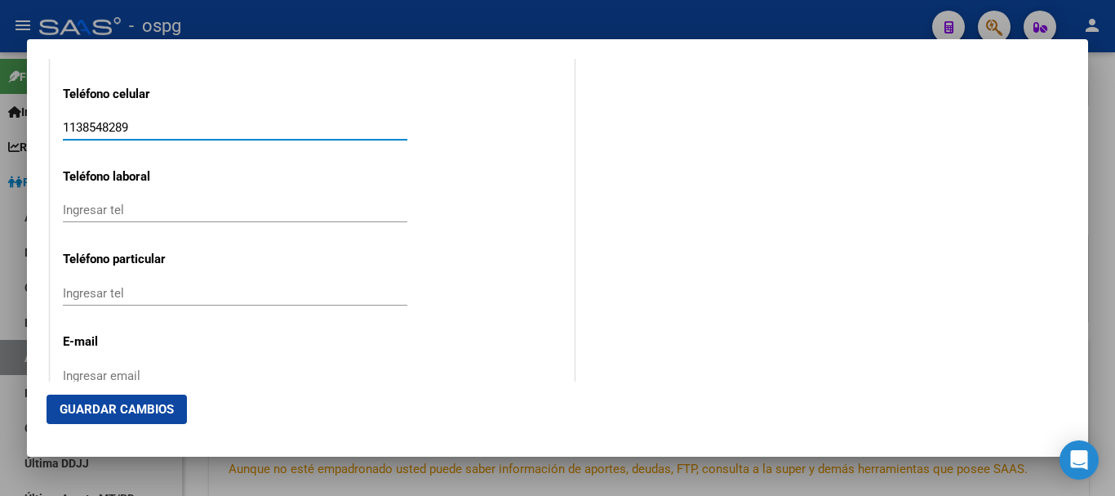
scroll to position [2205, 0]
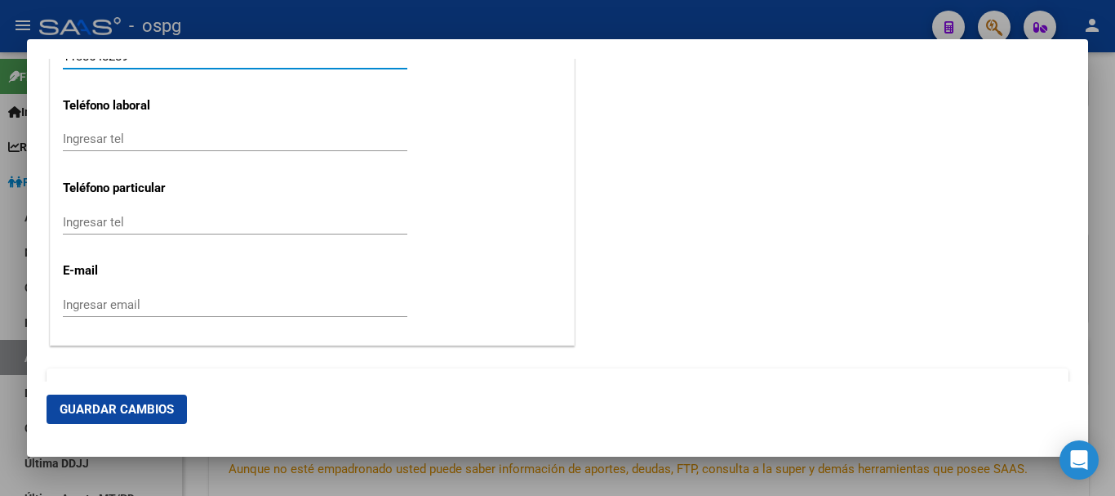
type input "1138548289"
click at [122, 304] on input "Ingresar email" at bounding box center [235, 304] width 345 height 15
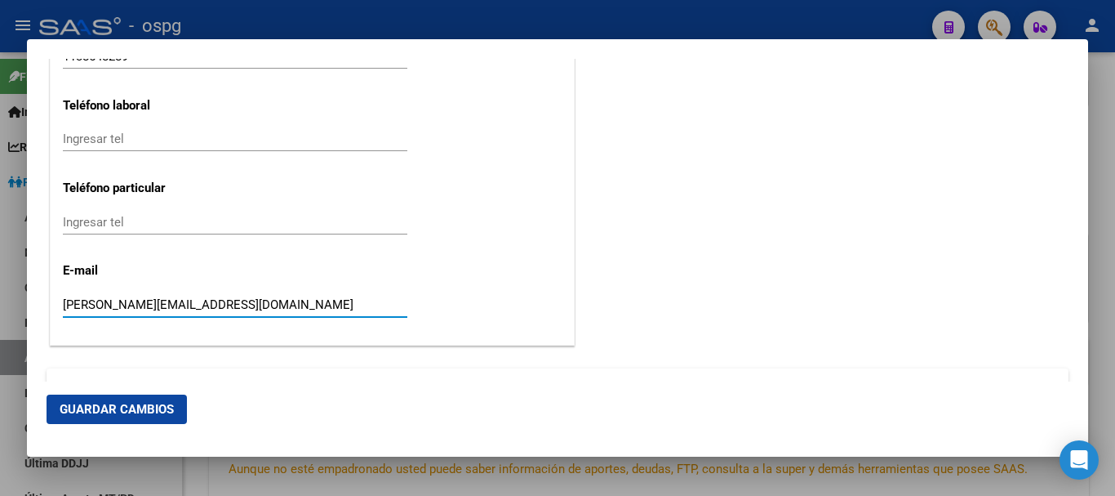
type input "[PERSON_NAME][EMAIL_ADDRESS][DOMAIN_NAME]"
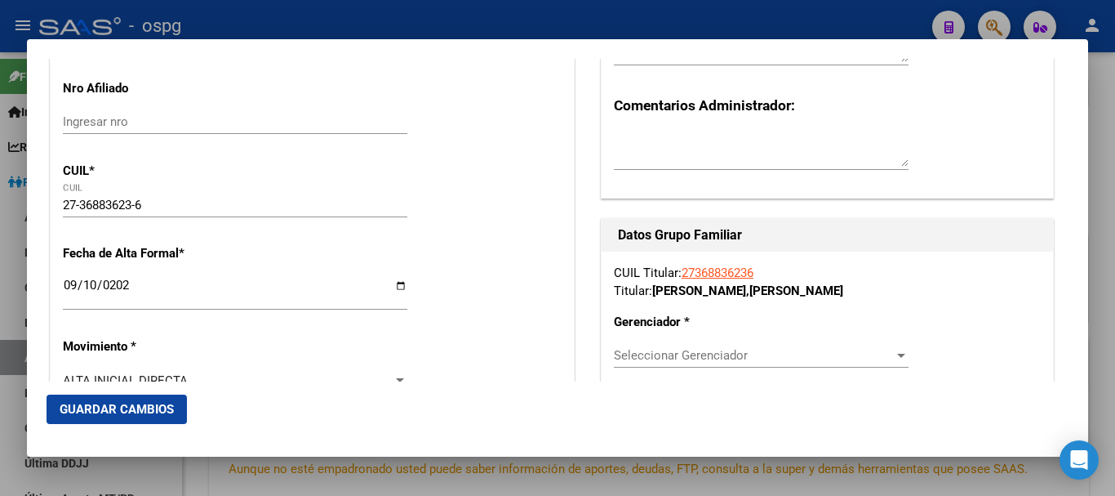
scroll to position [245, 0]
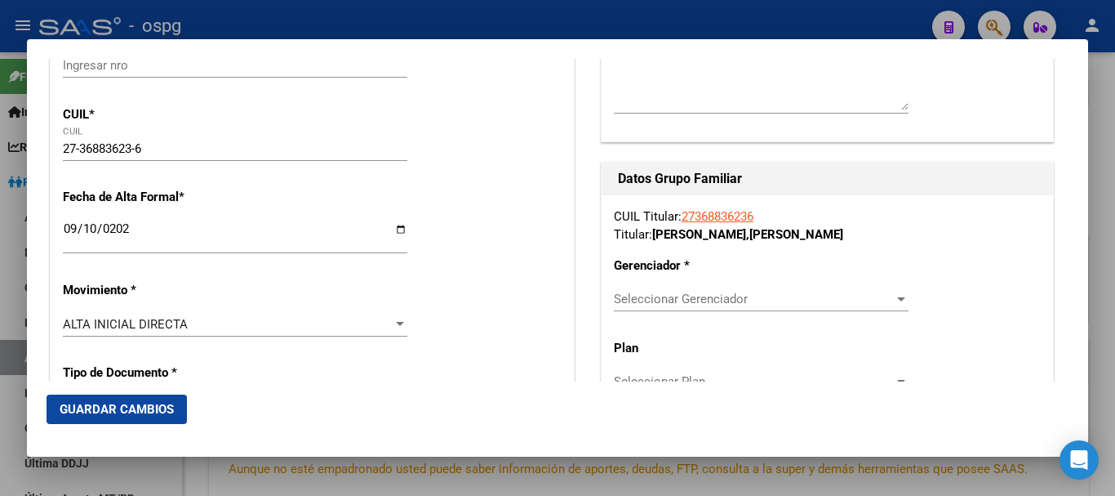
click at [698, 302] on span "Seleccionar Gerenciador" at bounding box center [754, 299] width 280 height 15
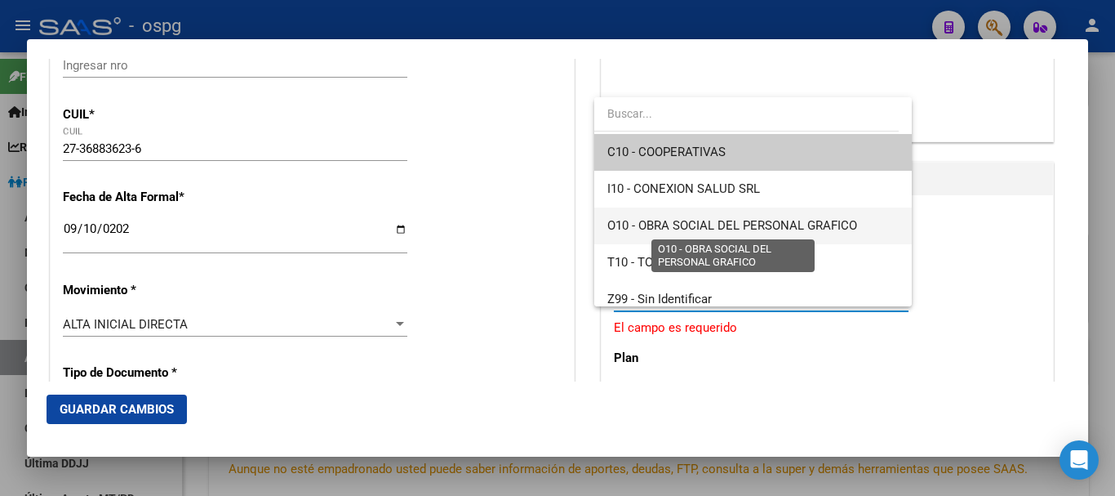
click at [812, 226] on span "O10 - OBRA SOCIAL DEL PERSONAL GRAFICO" at bounding box center [733, 225] width 250 height 15
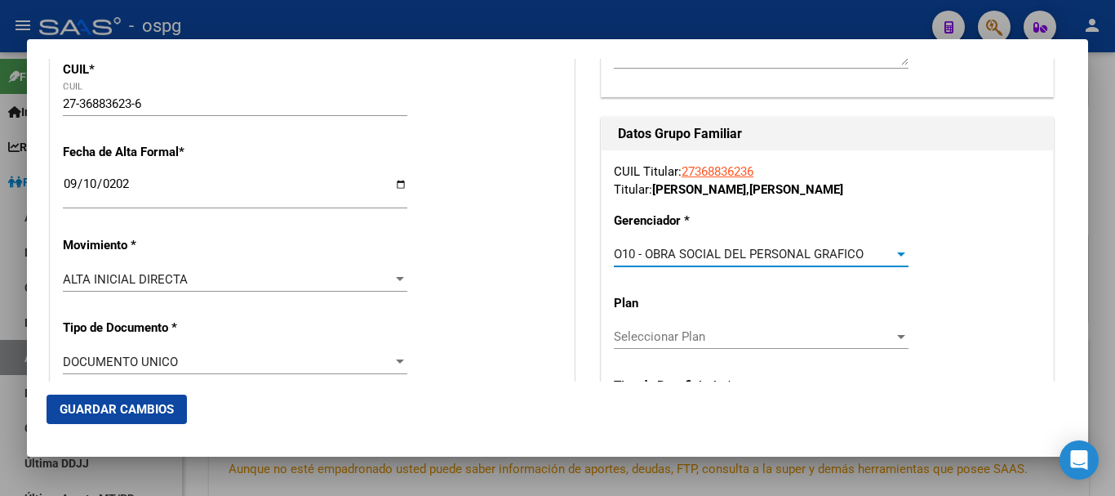
scroll to position [408, 0]
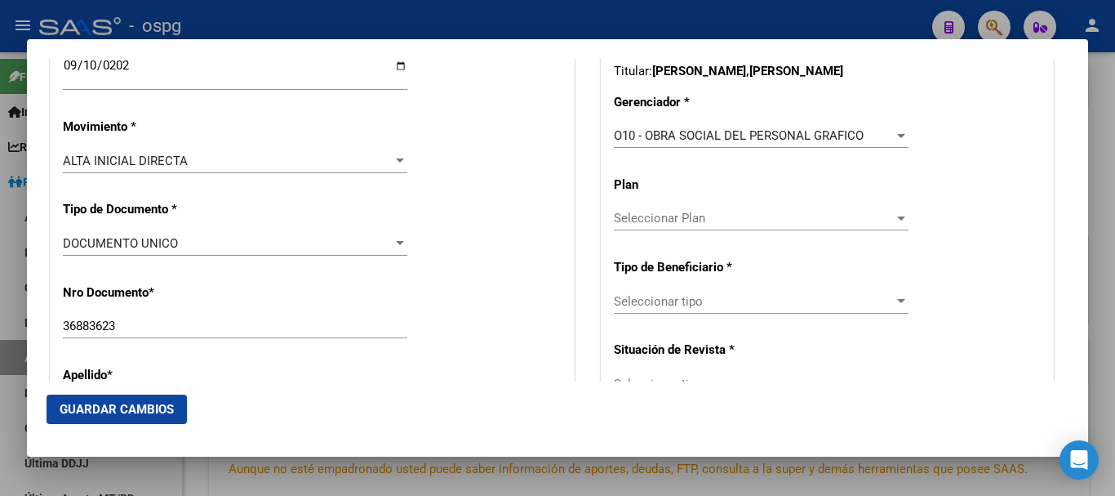
click at [676, 310] on div "Seleccionar tipo Seleccionar tipo" at bounding box center [761, 301] width 295 height 24
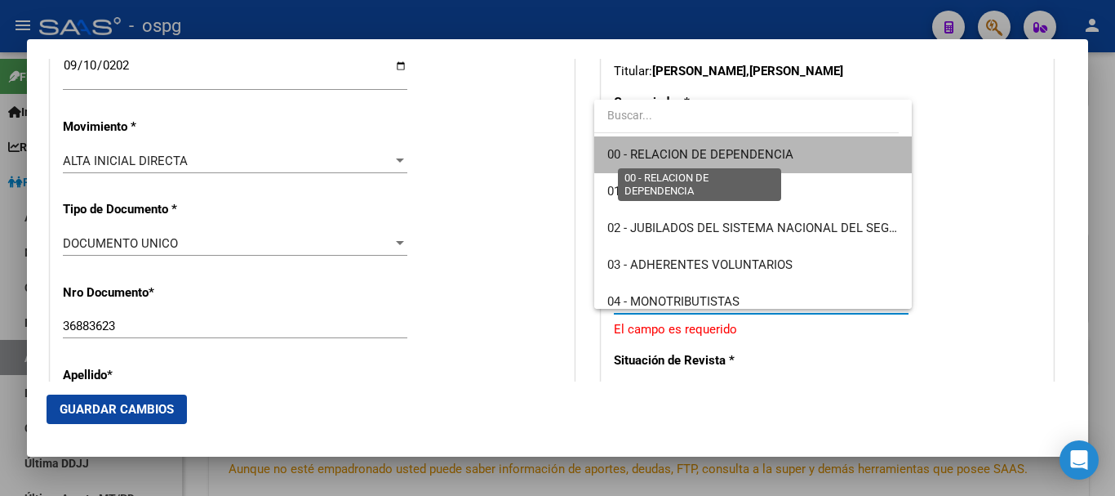
drag, startPoint x: 770, startPoint y: 146, endPoint x: 812, endPoint y: 180, distance: 53.4
click at [770, 147] on span "00 - RELACION DE DEPENDENCIA" at bounding box center [701, 154] width 186 height 15
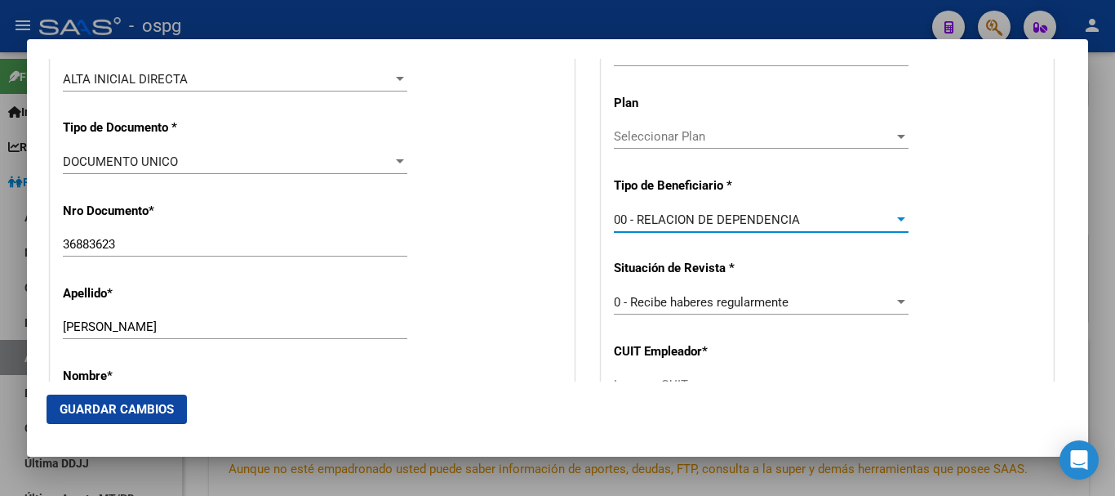
scroll to position [653, 0]
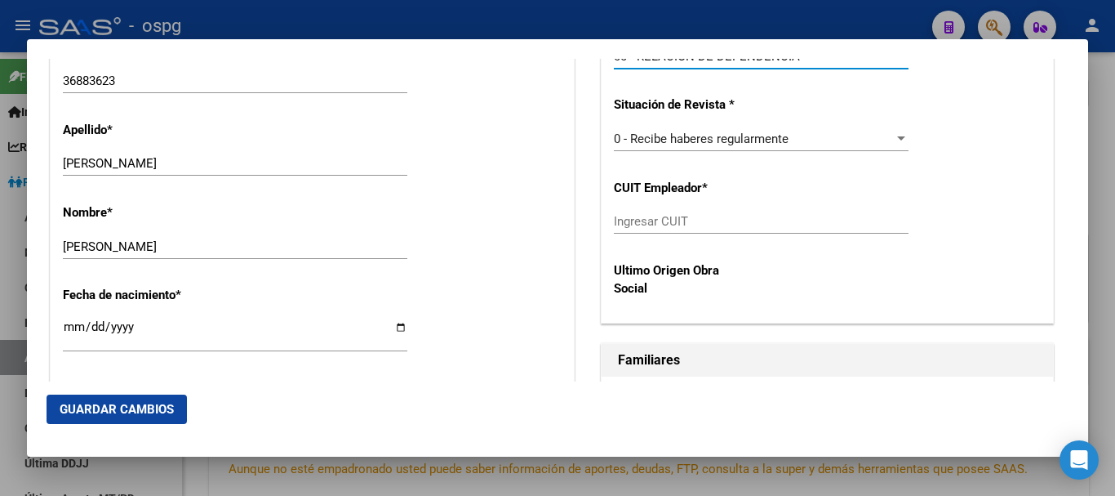
click at [697, 222] on input "Ingresar CUIT" at bounding box center [761, 221] width 295 height 15
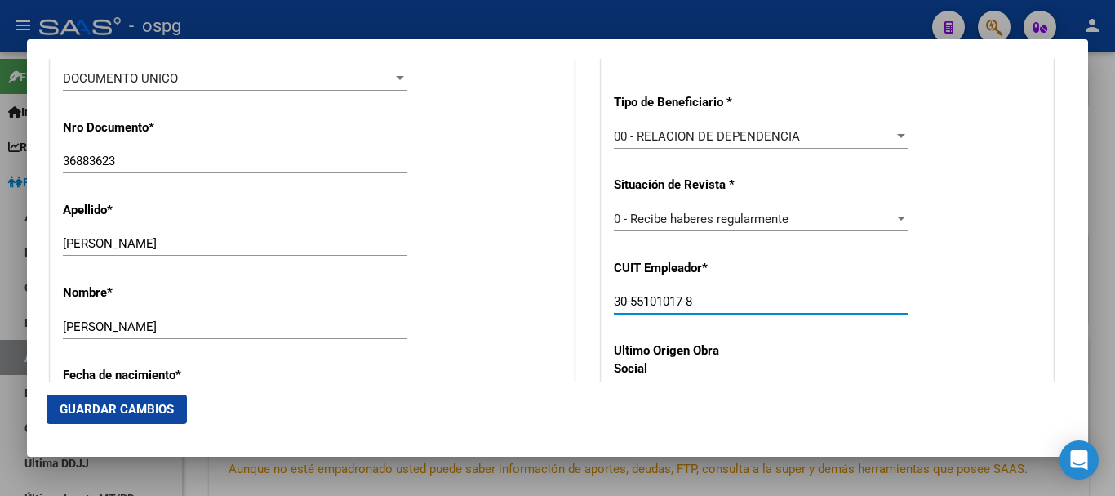
scroll to position [572, 0]
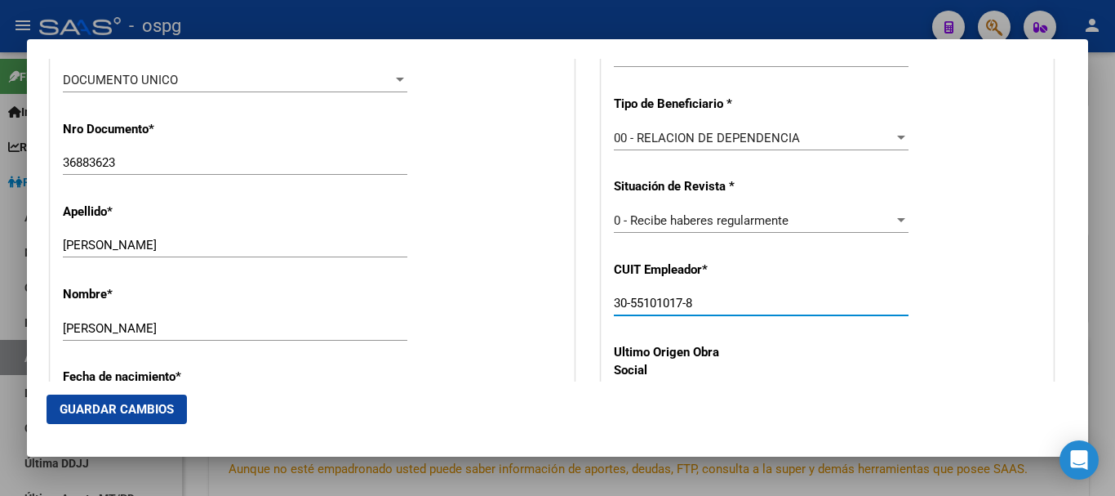
type input "30-55101017-8"
click at [114, 411] on span "Guardar Cambios" at bounding box center [117, 409] width 114 height 15
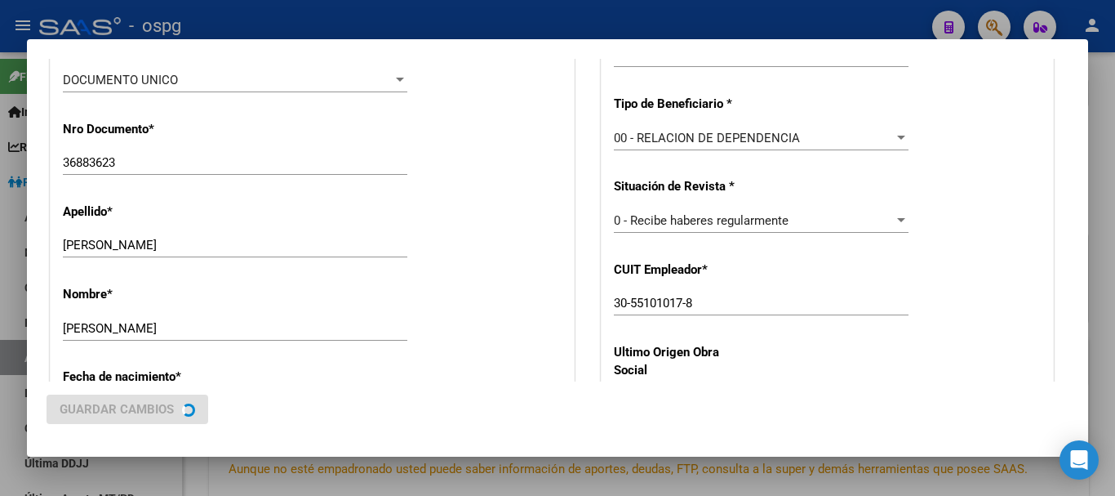
scroll to position [0, 0]
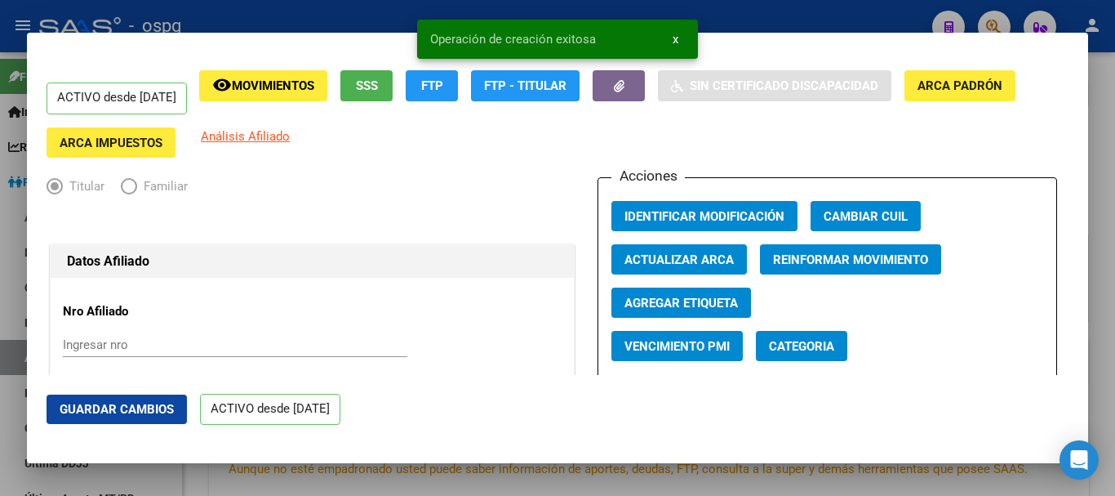
click at [1115, 142] on div at bounding box center [557, 248] width 1115 height 496
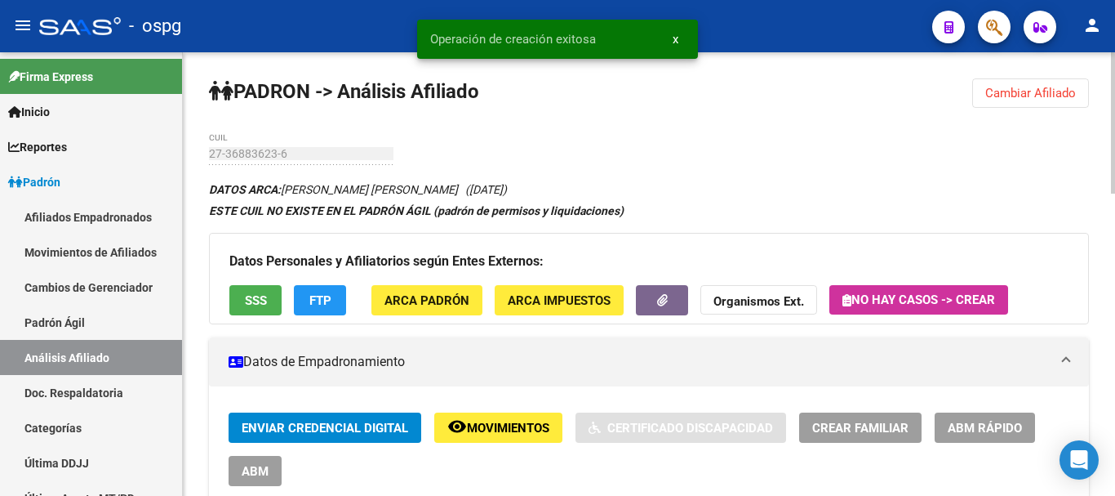
drag, startPoint x: 1068, startPoint y: 92, endPoint x: 1053, endPoint y: 90, distance: 14.9
click at [1064, 91] on span "Cambiar Afiliado" at bounding box center [1031, 93] width 91 height 15
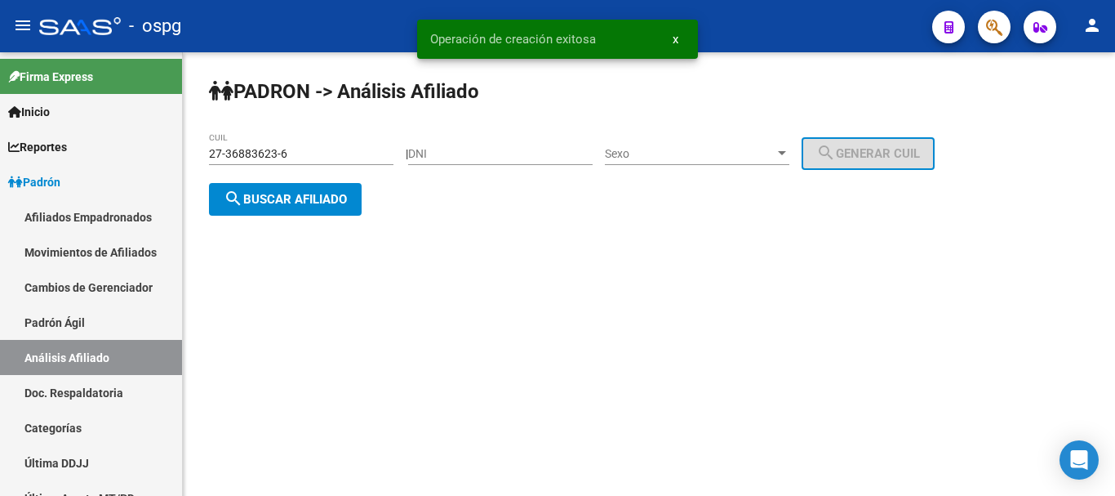
click at [311, 200] on span "search Buscar afiliado" at bounding box center [285, 199] width 123 height 15
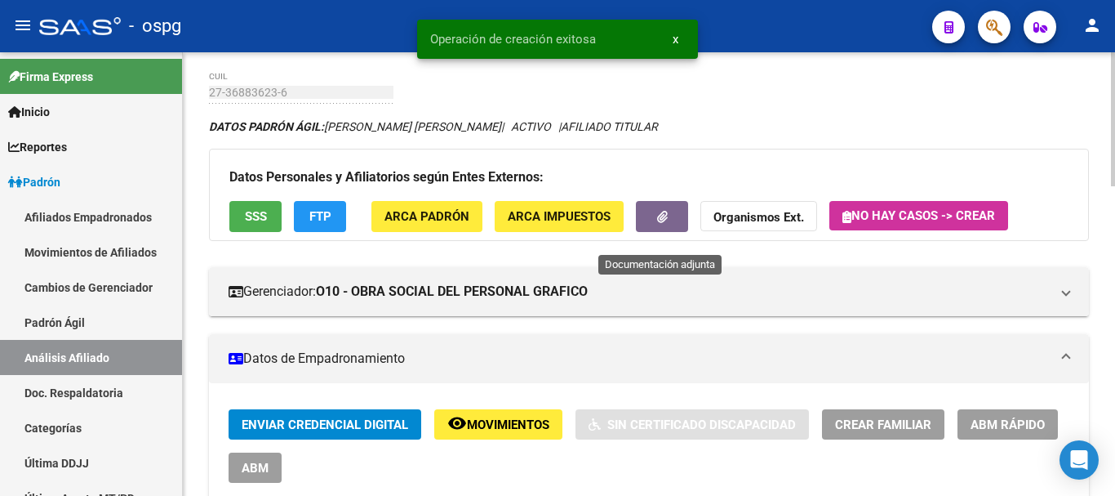
scroll to position [163, 0]
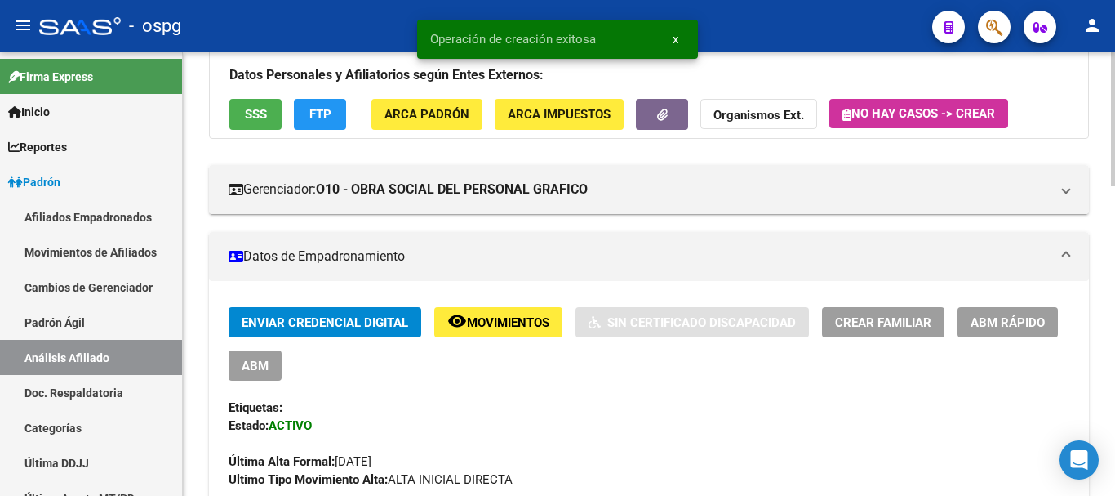
click at [885, 321] on span "Crear Familiar" at bounding box center [883, 322] width 96 height 15
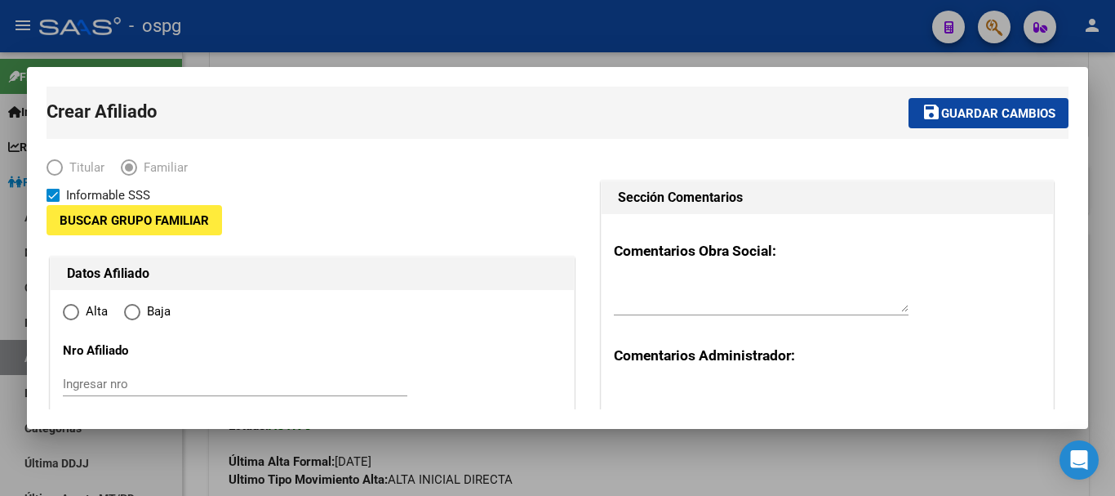
type input "30-55101017-8"
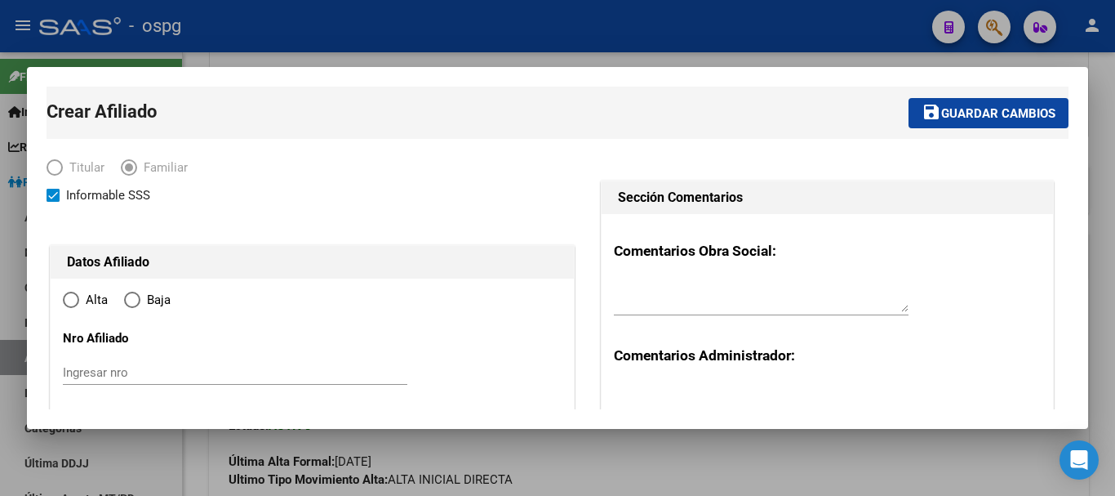
type input "[PERSON_NAME]"
type input "1765"
type input "[PERSON_NAME]"
type input "3336"
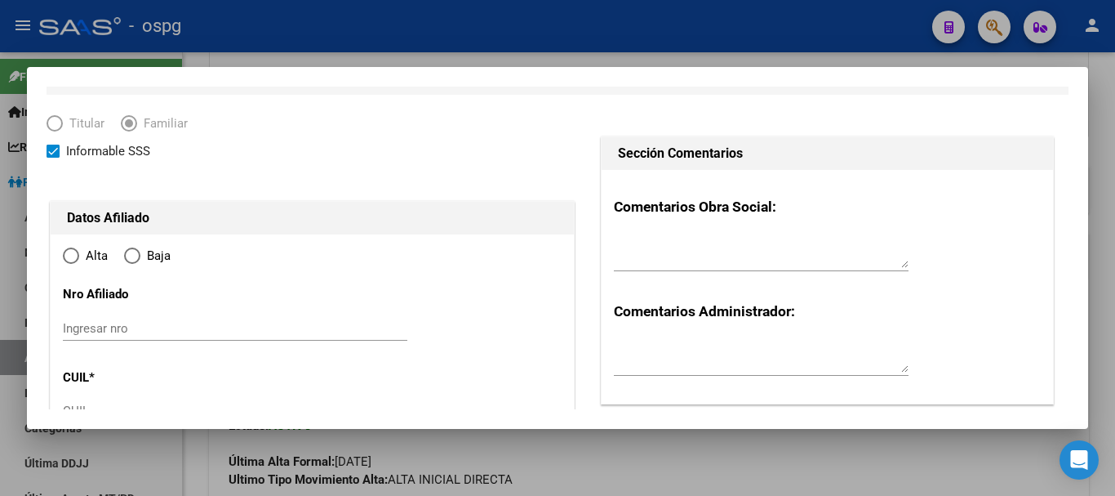
radio input "true"
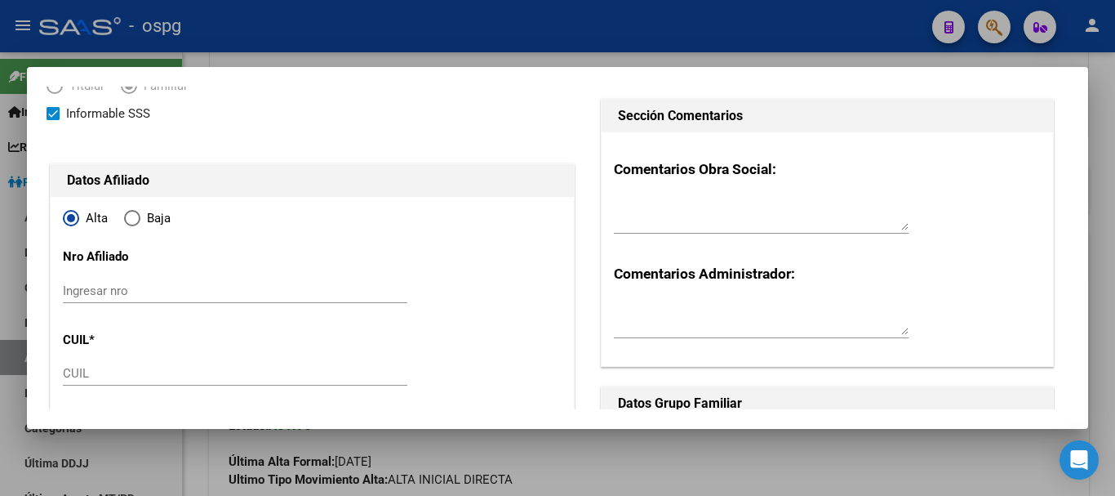
type input "30-55101017-8"
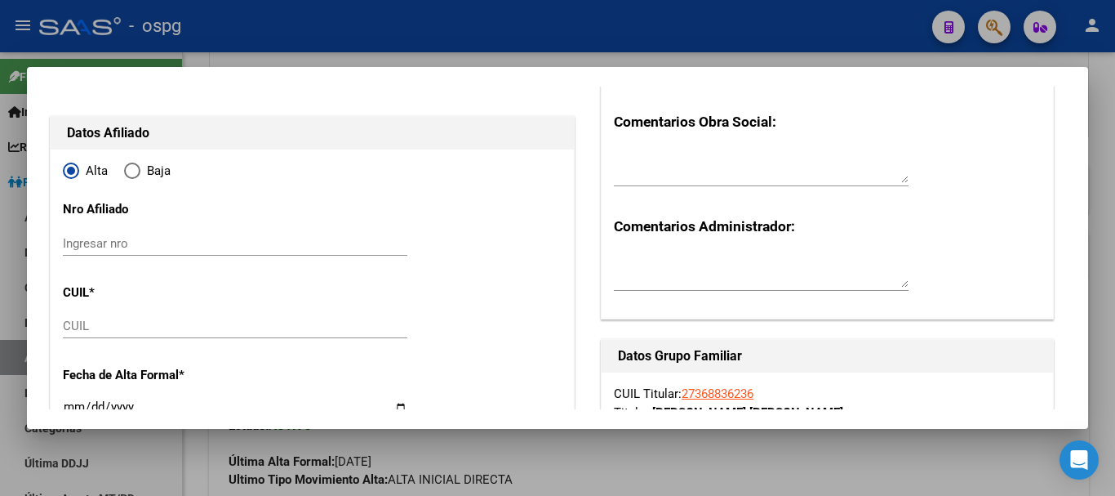
scroll to position [163, 0]
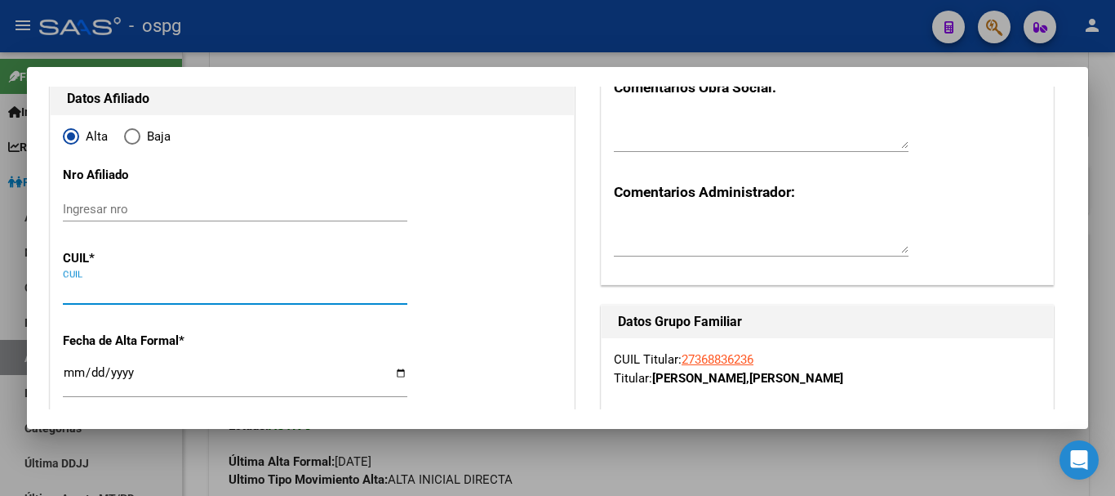
click at [96, 289] on input "CUIL" at bounding box center [235, 291] width 345 height 15
type input "27-59268913-3"
type input "59268913"
type input "[PERSON_NAME]"
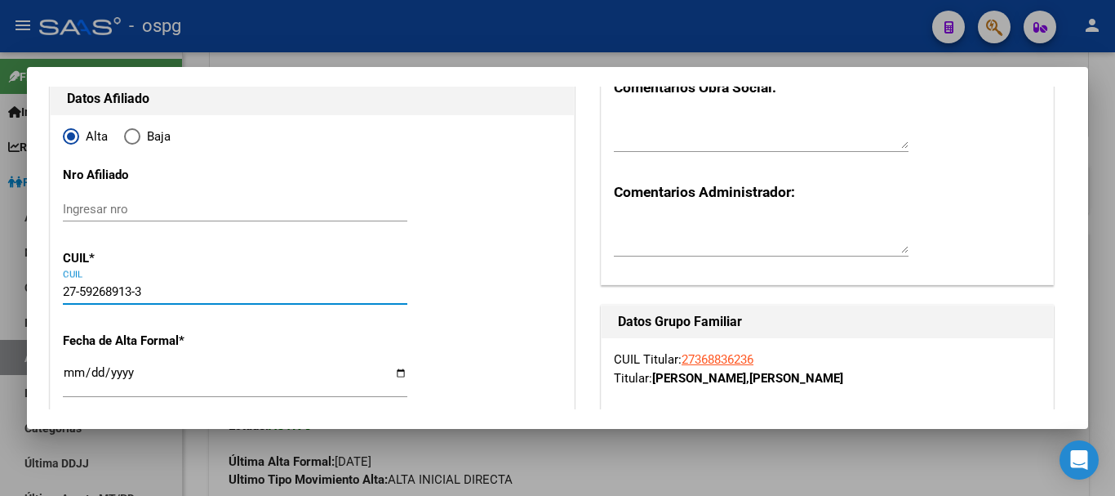
type input "[DATE]"
type input "SAN JUSTO"
type input "1754"
type input "THAMES"
type input "3970"
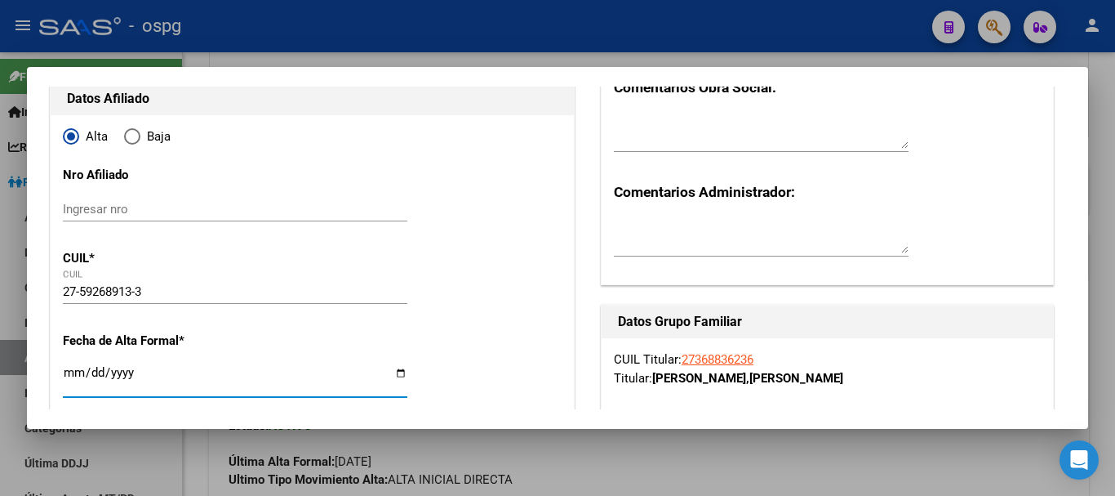
click at [74, 372] on input "Ingresar fecha" at bounding box center [235, 379] width 345 height 26
type input "[DATE]"
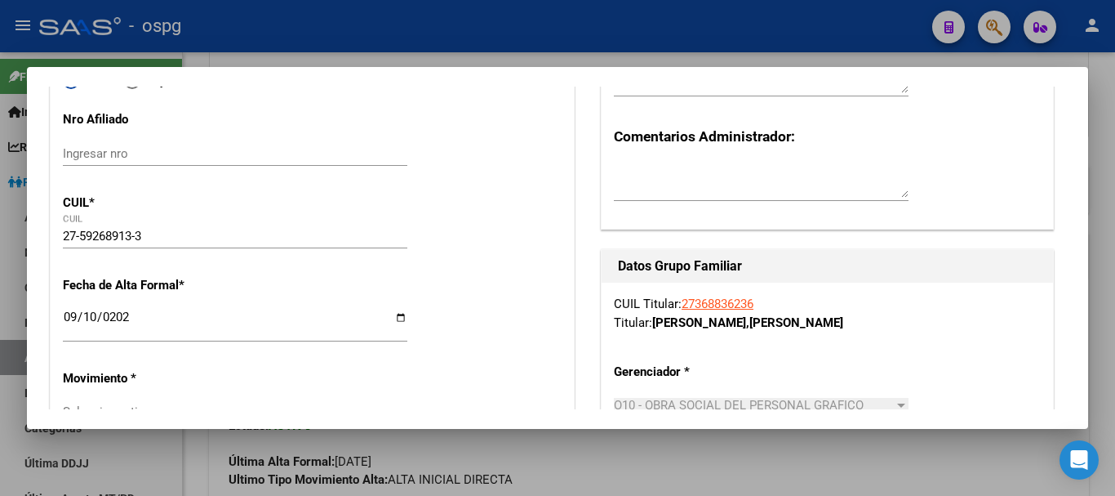
scroll to position [327, 0]
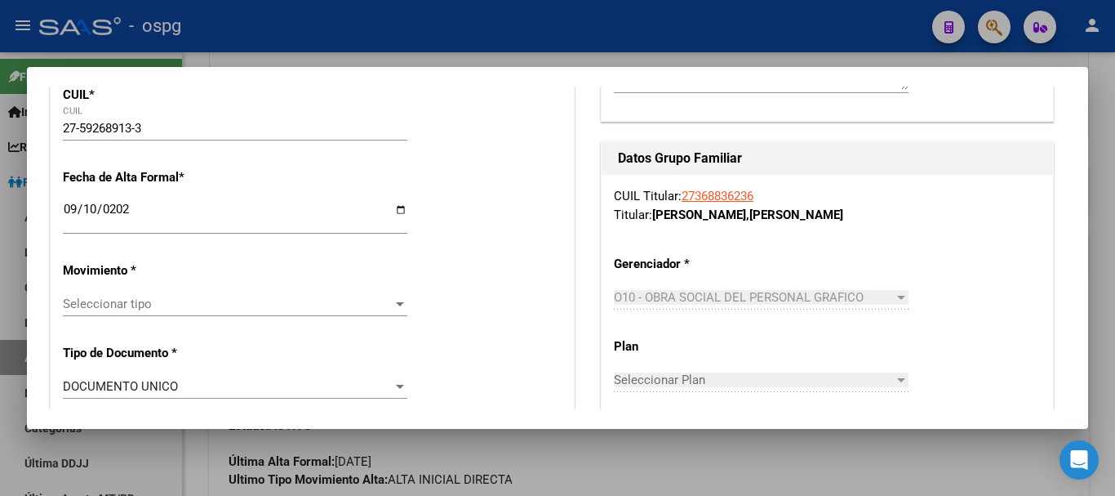
click at [162, 314] on div "Seleccionar tipo Seleccionar tipo" at bounding box center [235, 304] width 345 height 24
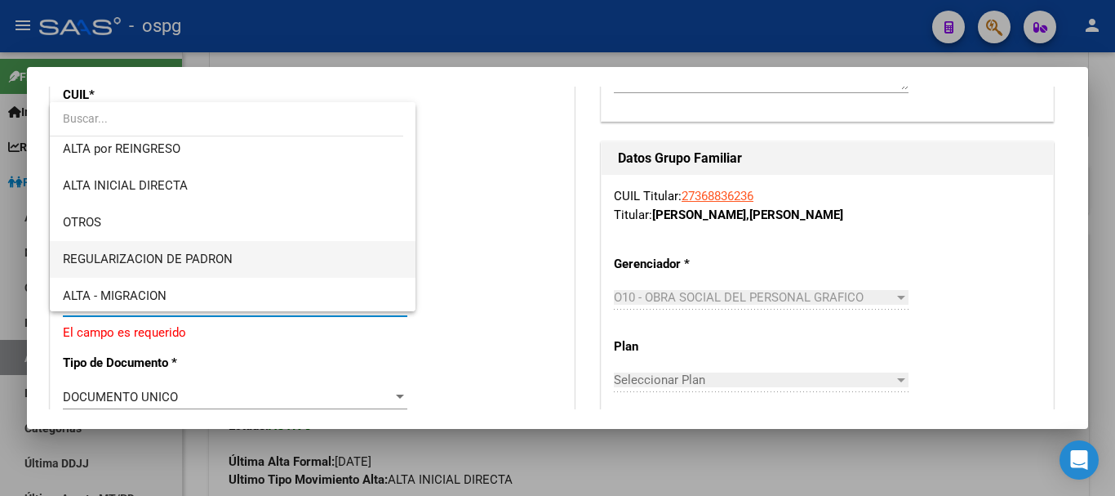
scroll to position [163, 0]
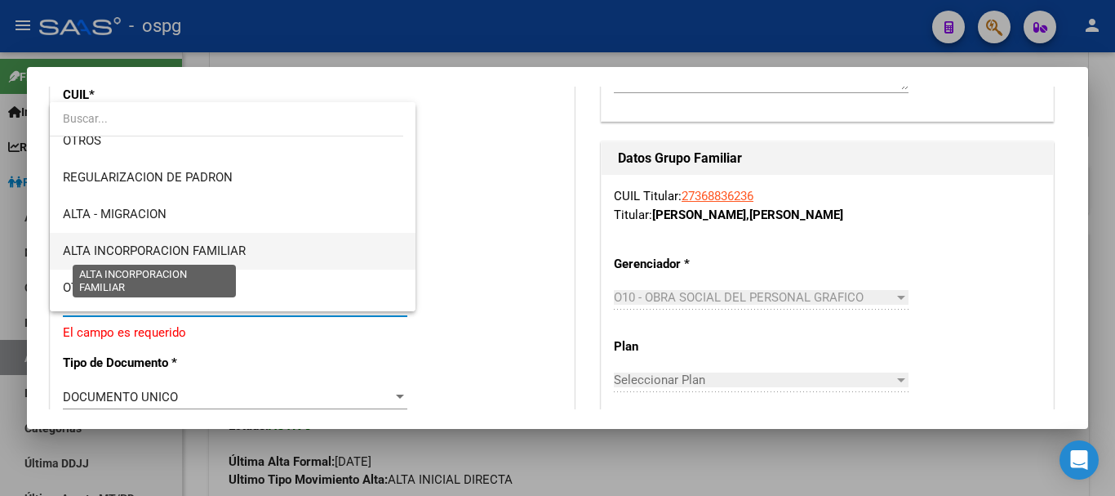
click at [218, 251] on span "ALTA INCORPORACION FAMILIAR" at bounding box center [154, 250] width 183 height 15
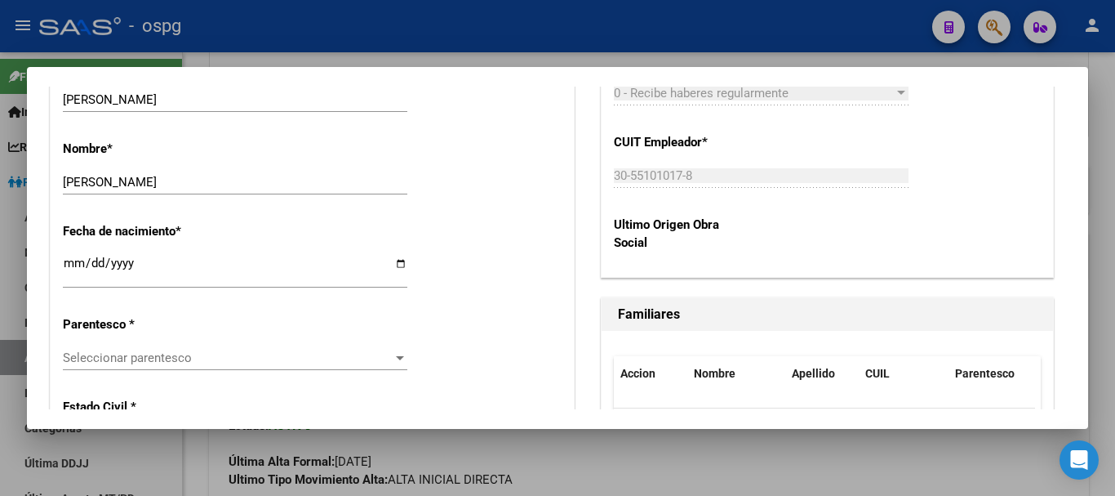
scroll to position [817, 0]
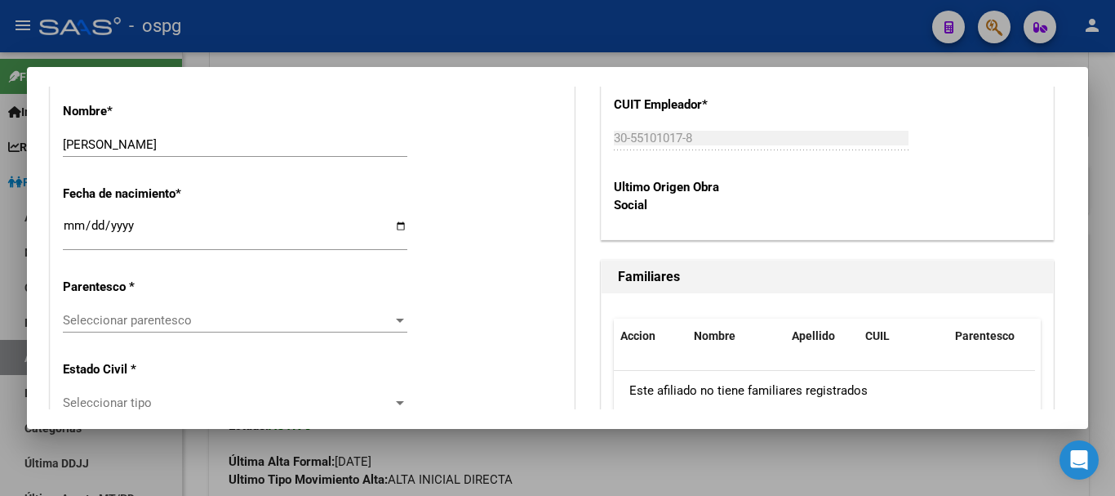
click at [191, 321] on span "Seleccionar parentesco" at bounding box center [228, 320] width 330 height 15
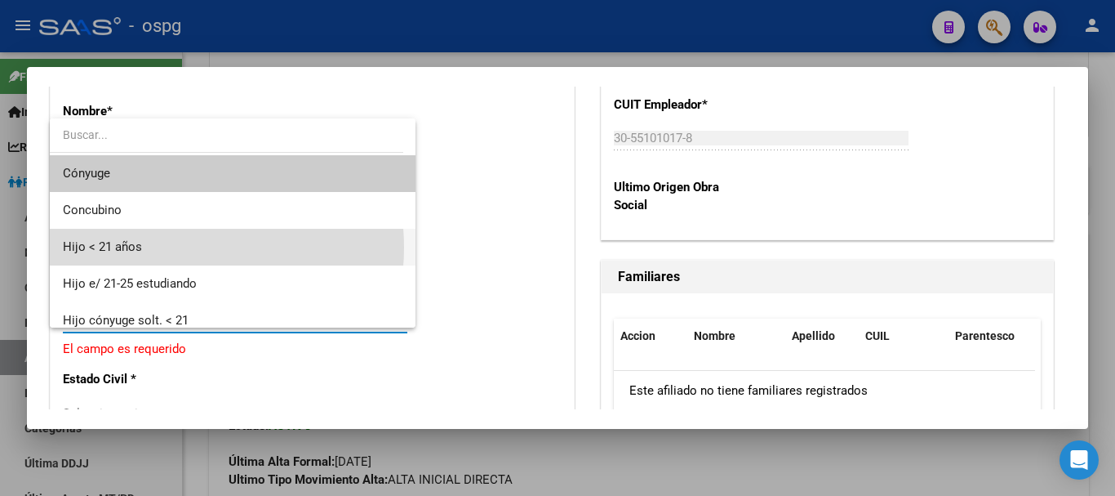
click at [178, 247] on span "Hijo < 21 años" at bounding box center [233, 247] width 340 height 37
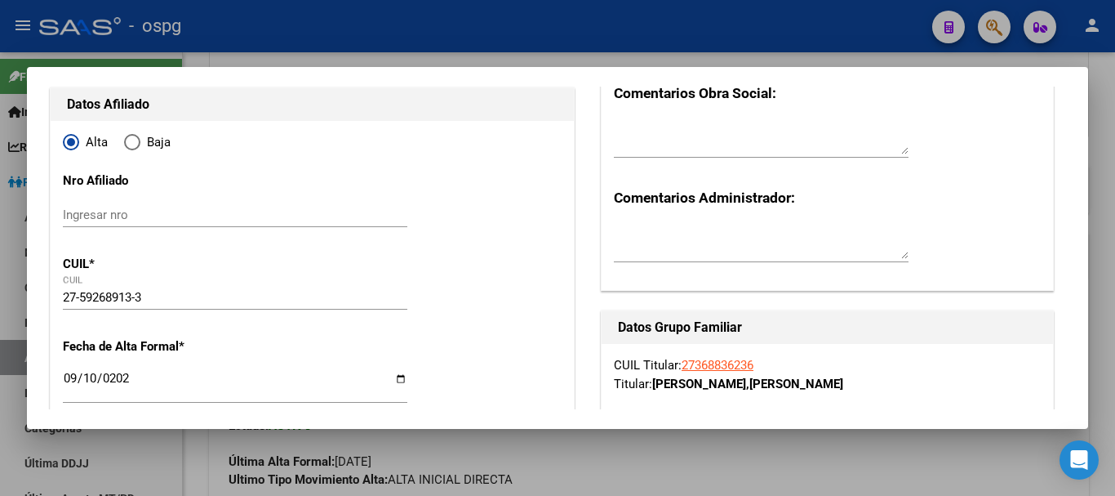
scroll to position [0, 0]
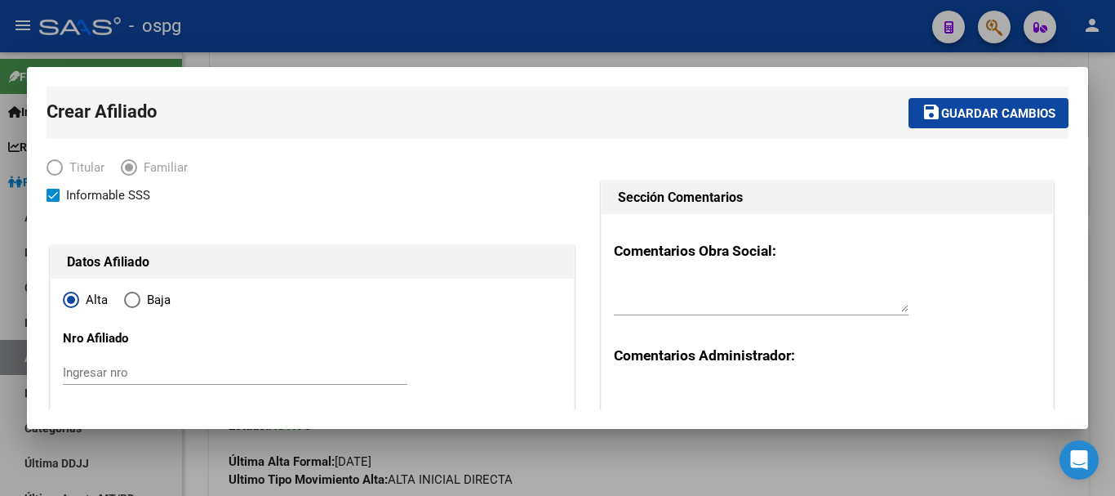
click at [977, 118] on span "Guardar cambios" at bounding box center [999, 113] width 114 height 15
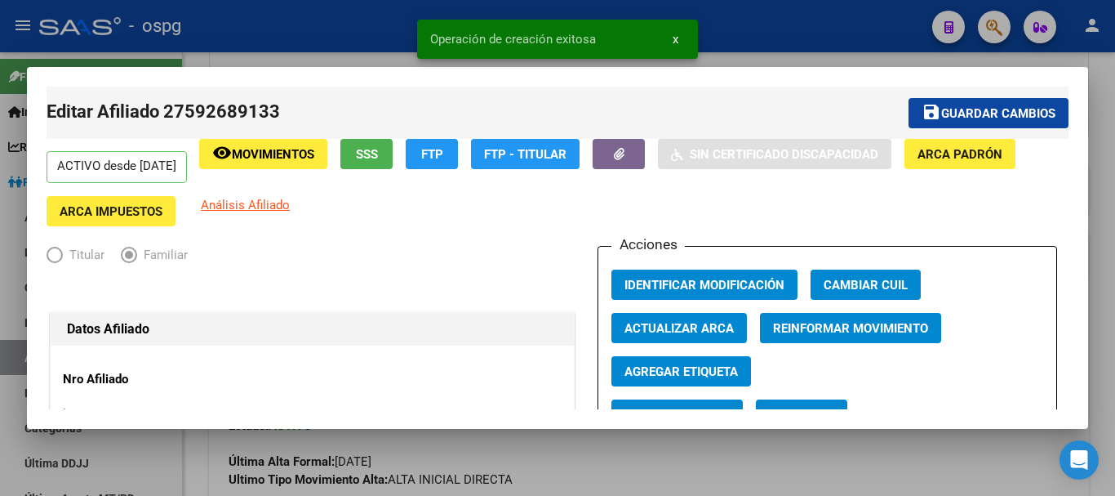
click at [1099, 287] on div at bounding box center [557, 248] width 1115 height 496
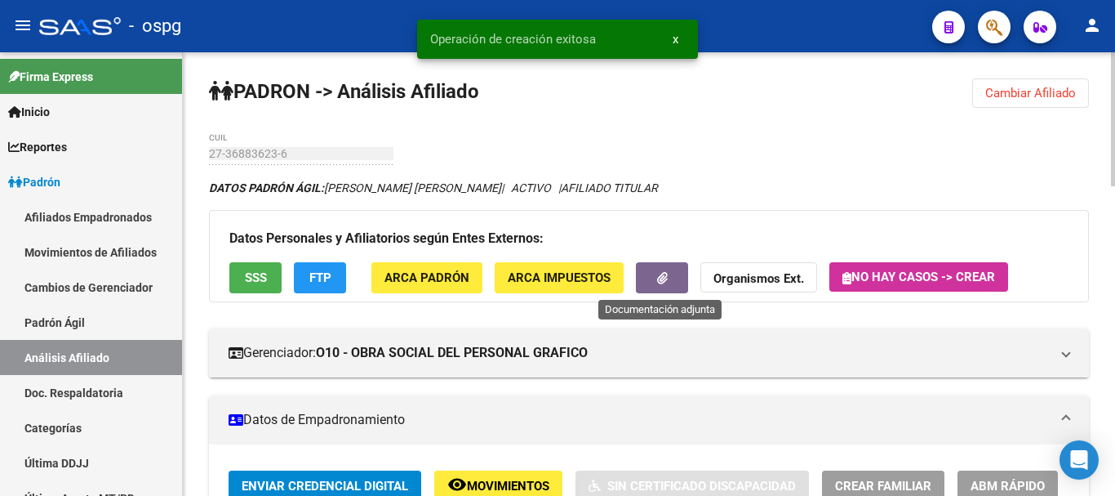
click at [657, 273] on icon "button" at bounding box center [662, 278] width 11 height 12
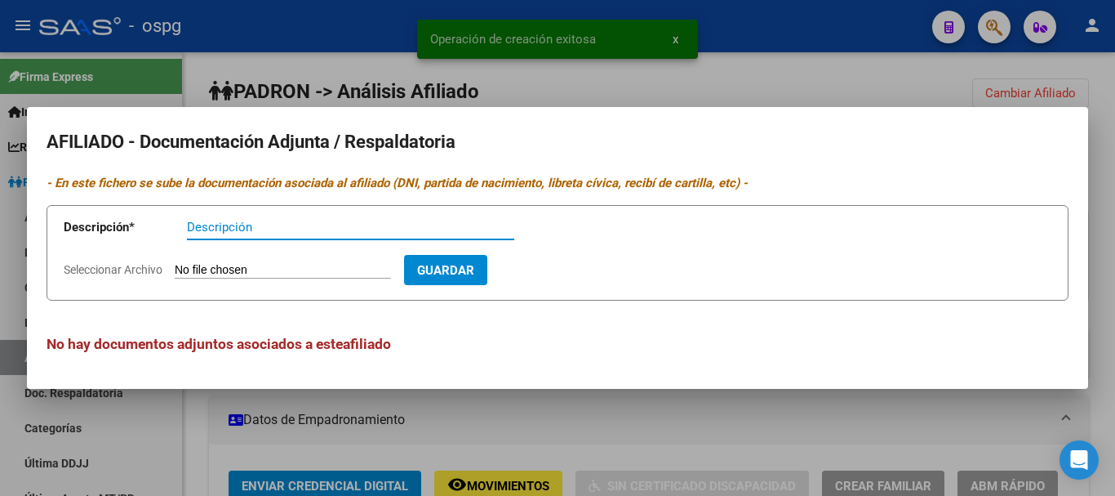
click at [225, 229] on input "Descripción" at bounding box center [350, 227] width 327 height 15
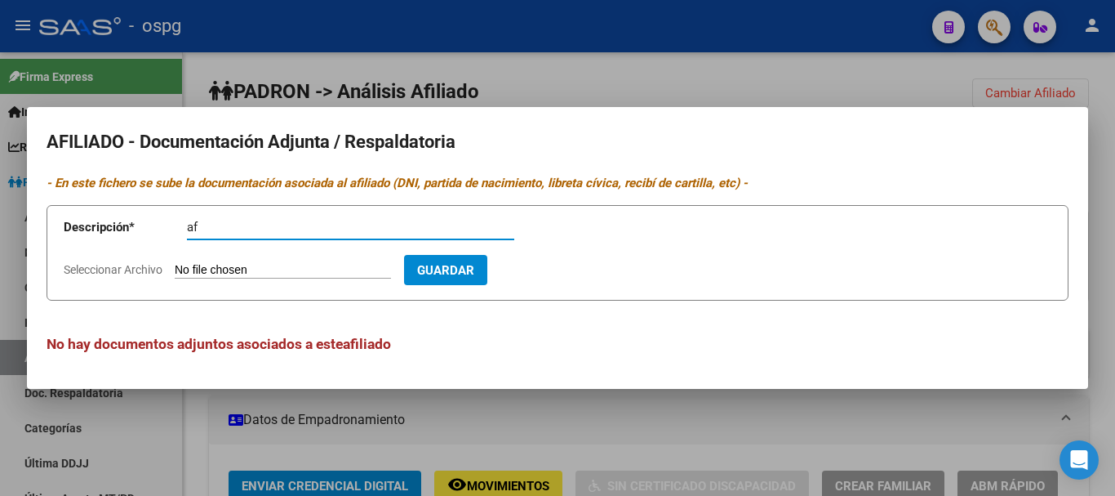
type input "af"
click at [230, 265] on input "Seleccionar Archivo" at bounding box center [283, 271] width 216 height 16
type input "C:\fakepath\Scan2025-09-10_083308.pdf"
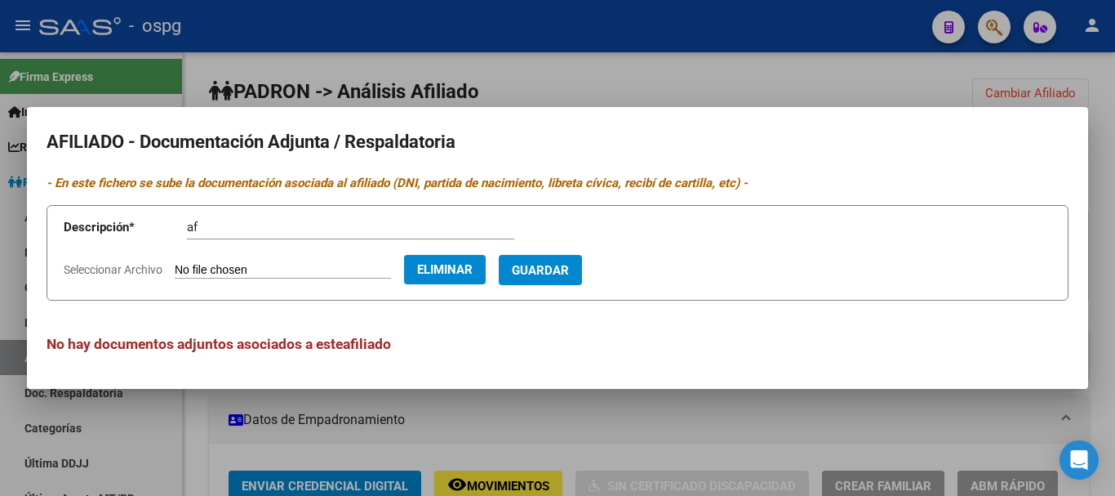
click at [569, 268] on span "Guardar" at bounding box center [540, 270] width 57 height 15
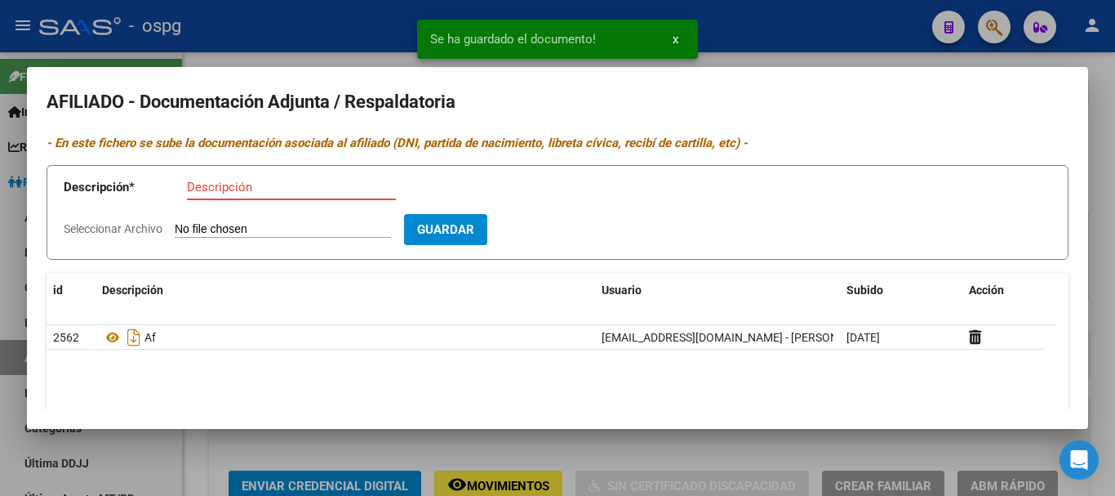
click at [253, 190] on input "Descripción" at bounding box center [291, 187] width 209 height 15
type input "af"
click at [241, 228] on input "Seleccionar Archivo" at bounding box center [283, 230] width 216 height 16
type input "C:\fakepath\Scan2025-09-10_083728.pdf"
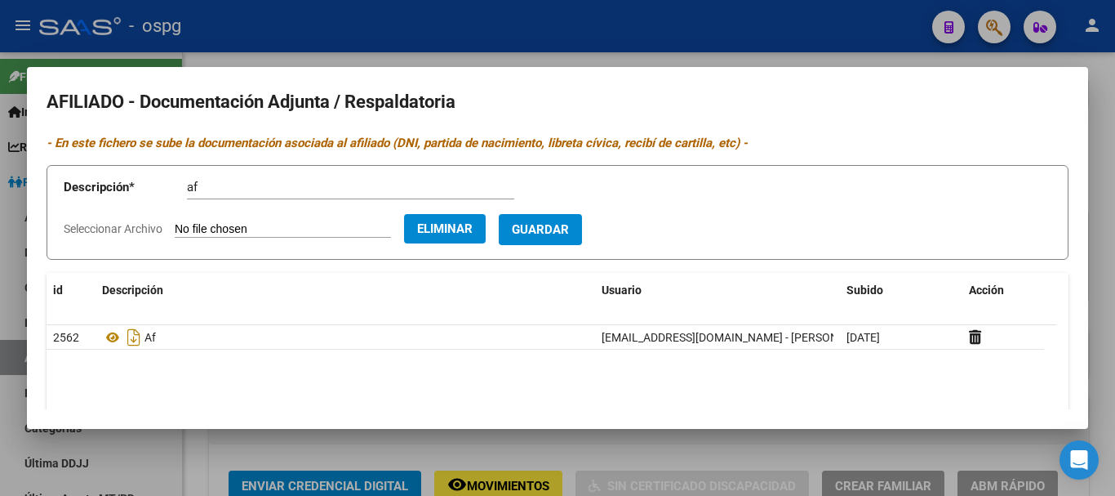
click at [569, 231] on span "Guardar" at bounding box center [540, 230] width 57 height 15
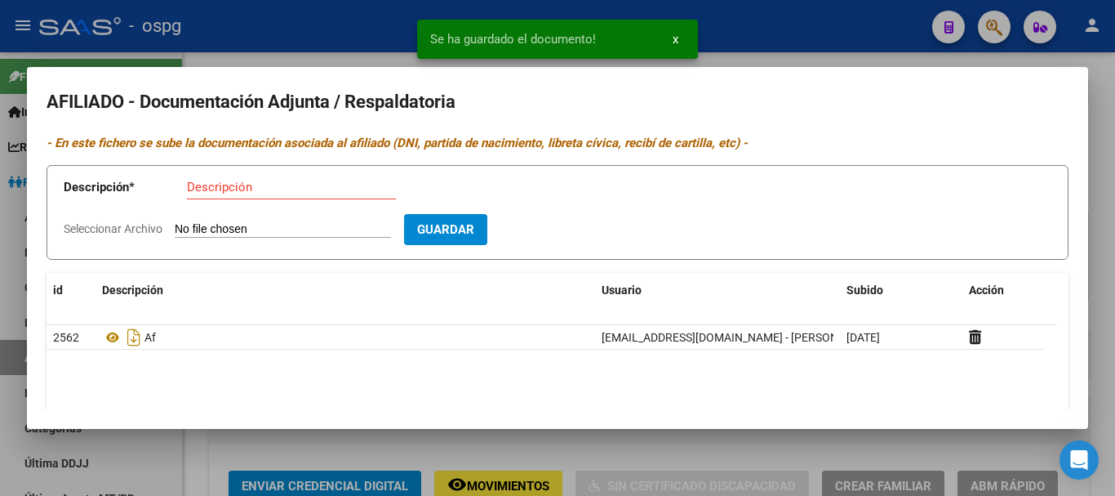
click at [247, 190] on input "Descripción" at bounding box center [291, 187] width 209 height 15
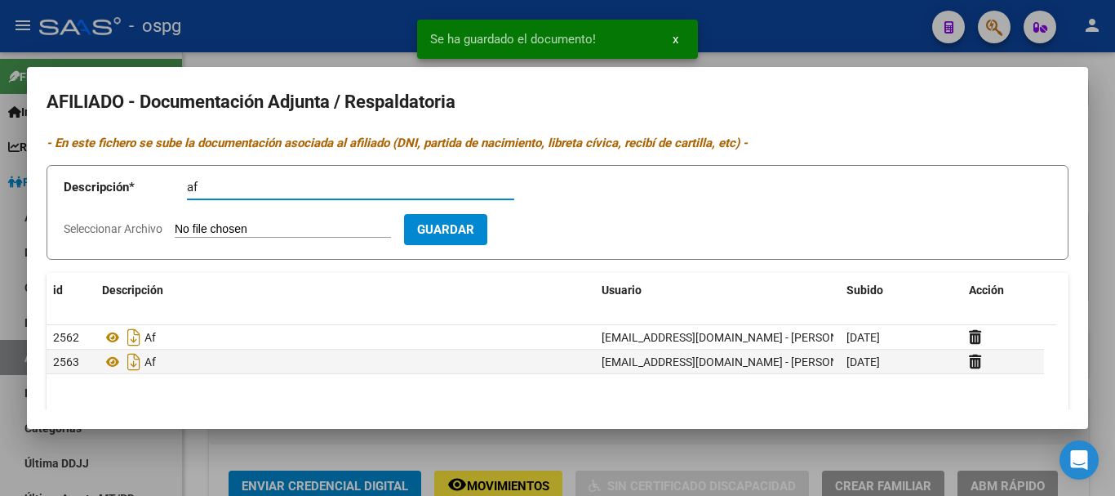
type input "af"
click at [243, 228] on input "Seleccionar Archivo" at bounding box center [283, 230] width 216 height 16
type input "C:\fakepath\Scan2025-09-10_083455.pdf"
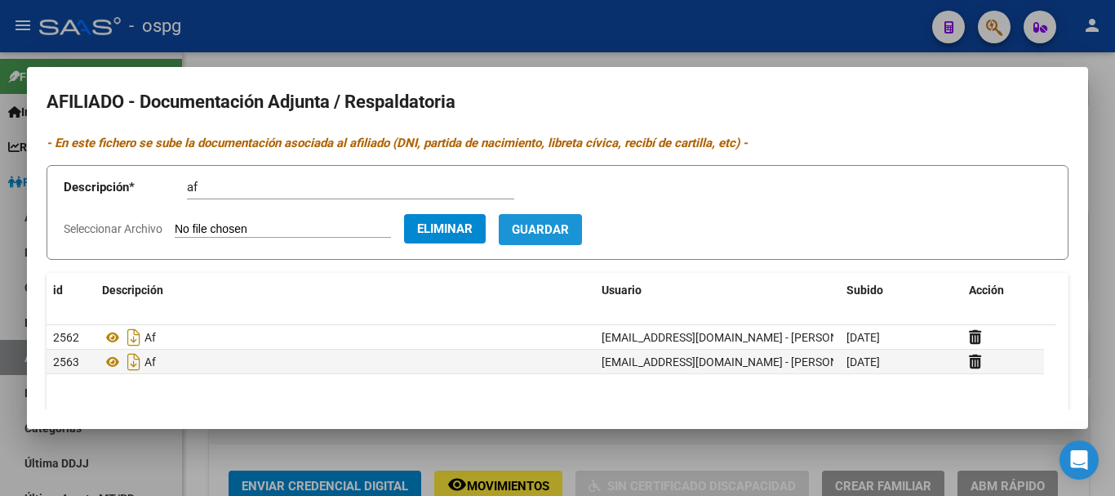
click at [569, 228] on span "Guardar" at bounding box center [540, 230] width 57 height 15
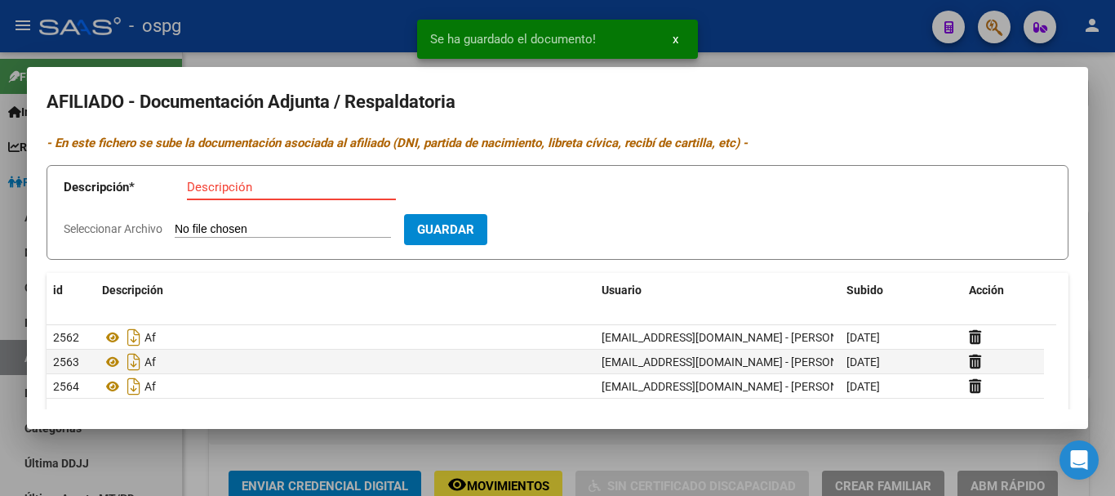
click at [211, 189] on input "Descripción" at bounding box center [291, 187] width 209 height 15
type input "af"
click at [201, 229] on input "Seleccionar Archivo" at bounding box center [283, 230] width 216 height 16
type input "C:\fakepath\Scan2025-09-10_083058.pdf"
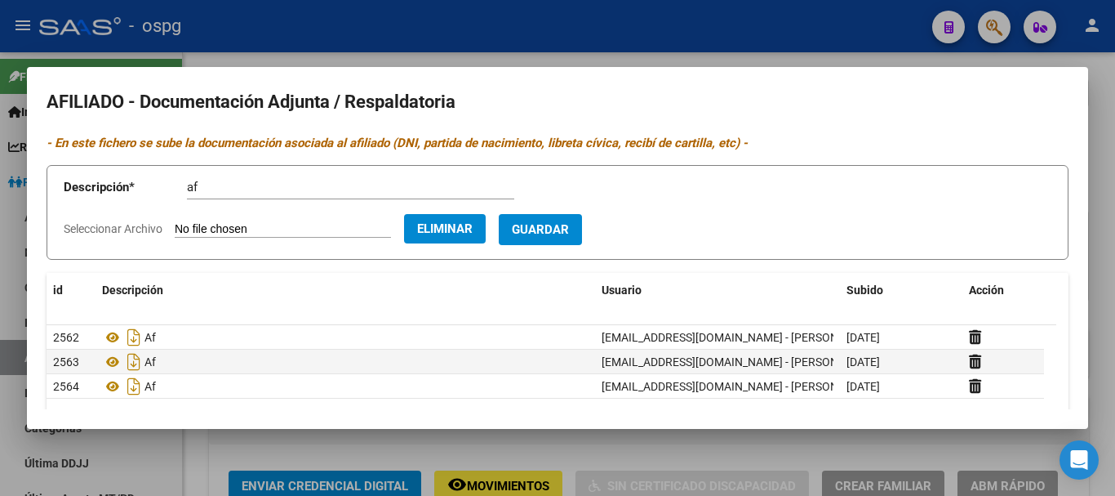
click at [569, 228] on span "Guardar" at bounding box center [540, 230] width 57 height 15
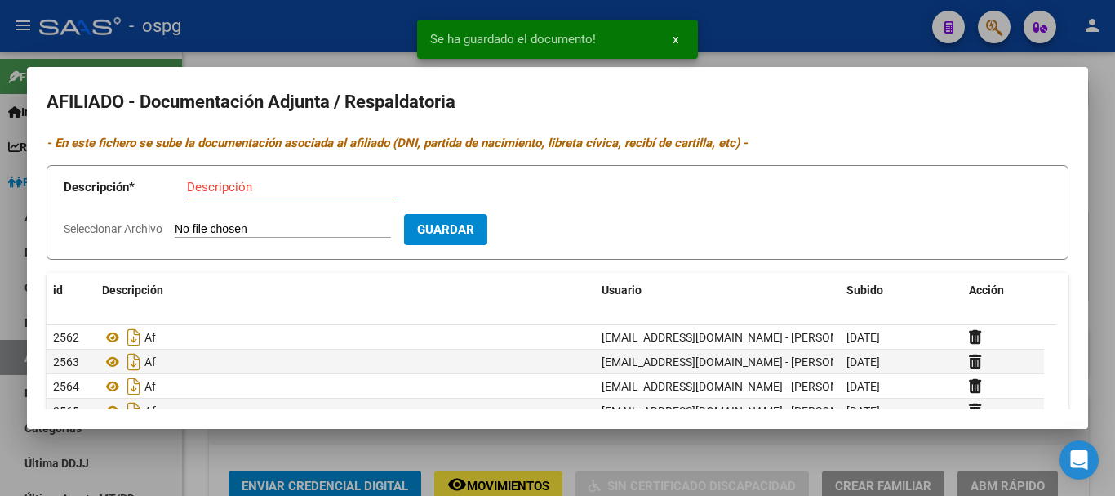
click at [264, 182] on input "Descripción" at bounding box center [291, 187] width 209 height 15
type input "af"
click at [260, 225] on input "Seleccionar Archivo" at bounding box center [283, 230] width 216 height 16
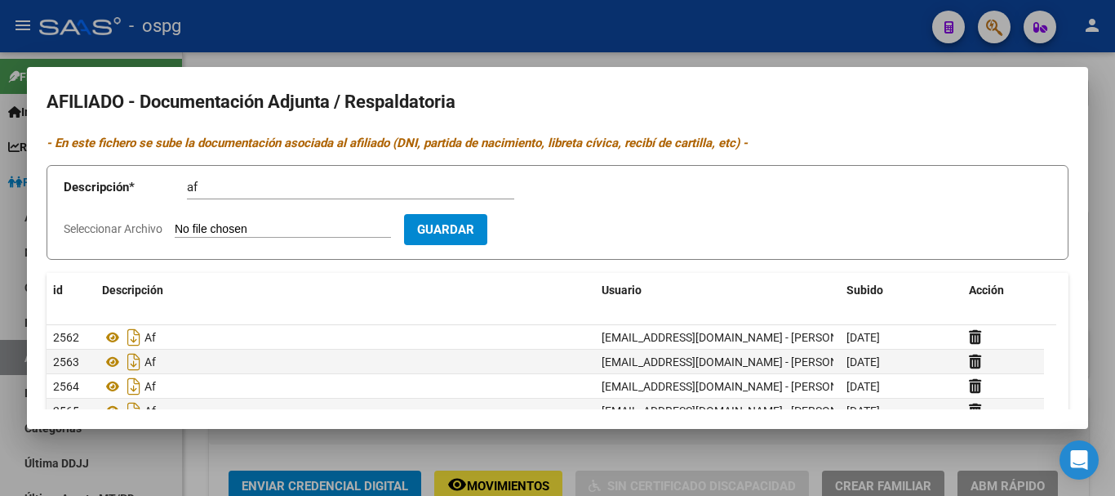
type input "C:\fakepath\Scan2025-09-10_084346.pdf"
drag, startPoint x: 580, startPoint y: 225, endPoint x: 568, endPoint y: 223, distance: 11.5
click at [569, 226] on span "Guardar" at bounding box center [540, 230] width 57 height 15
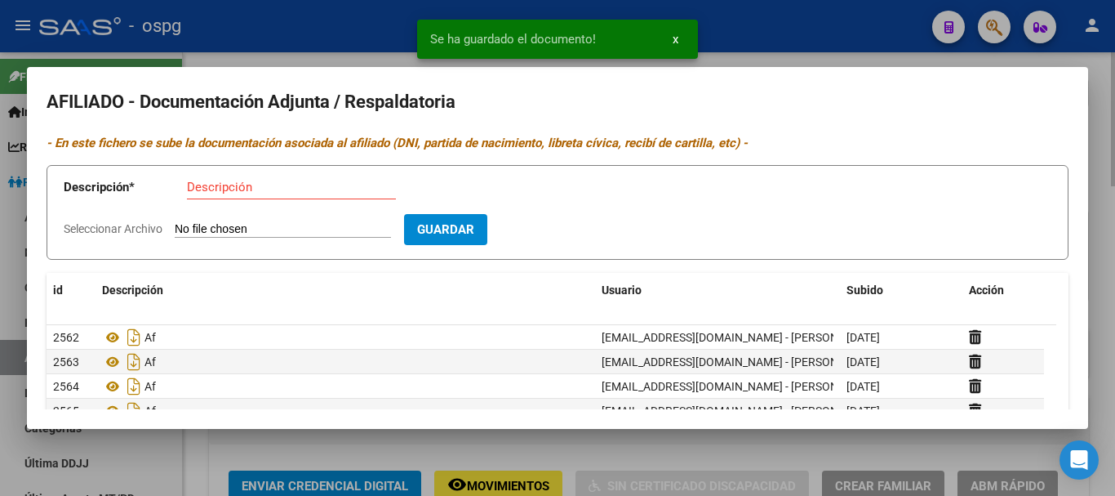
click at [1102, 173] on div at bounding box center [557, 248] width 1115 height 496
